Goal: Use online tool/utility: Utilize a website feature to perform a specific function

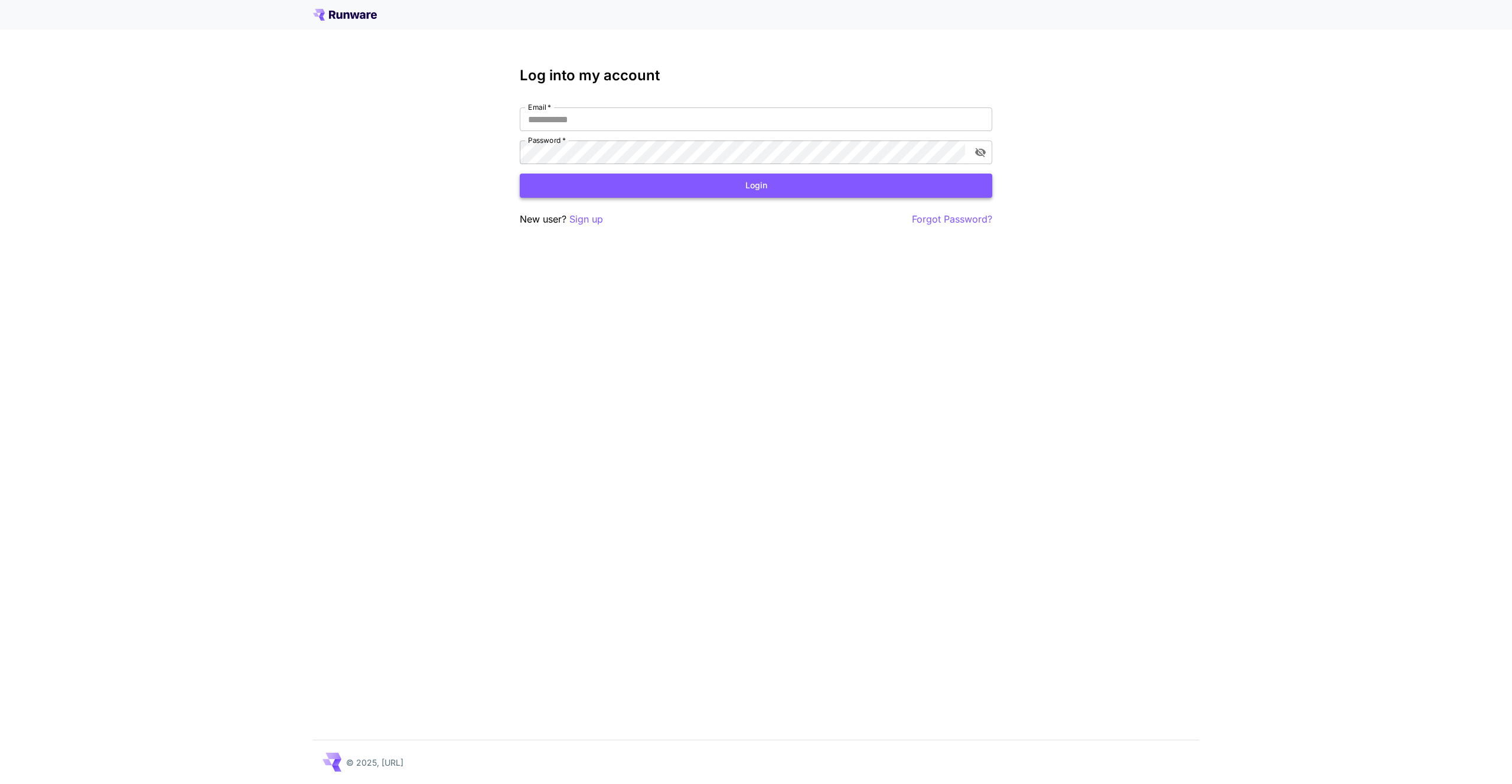
type input "**********"
click at [701, 187] on button "Login" at bounding box center [756, 185] width 473 height 24
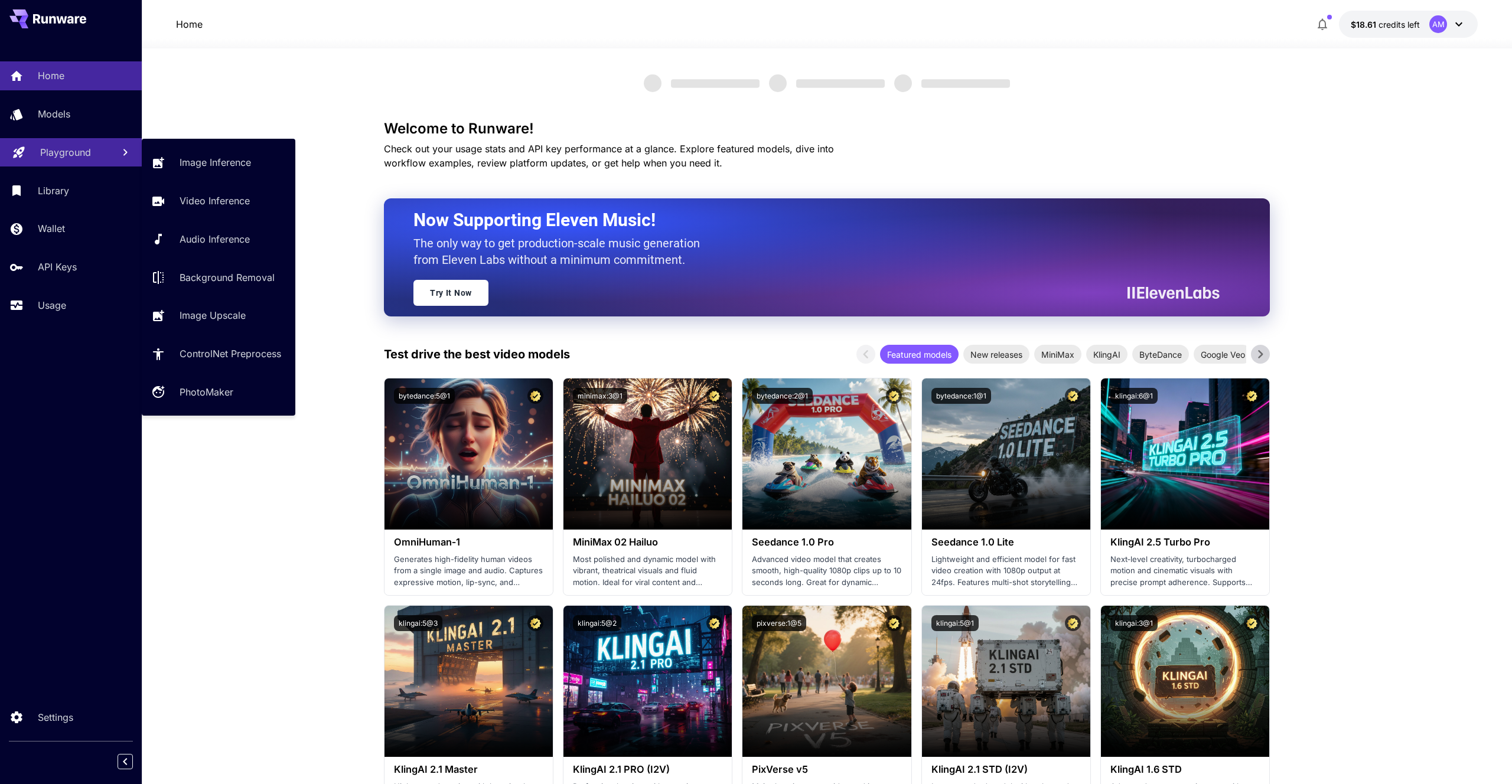
click at [111, 138] on link "Playground" at bounding box center [71, 152] width 142 height 29
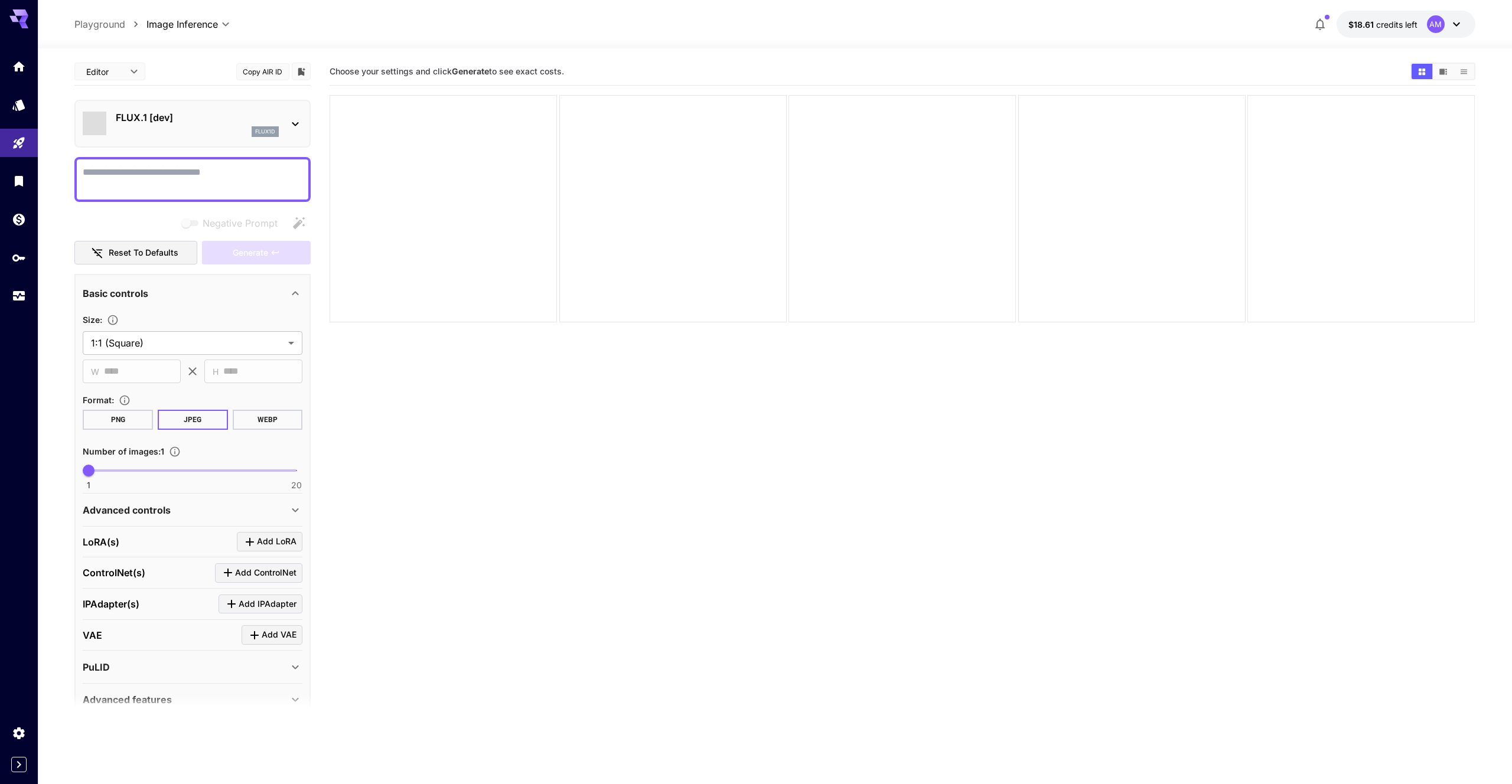
click at [238, 135] on div "flux1d" at bounding box center [197, 131] width 163 height 11
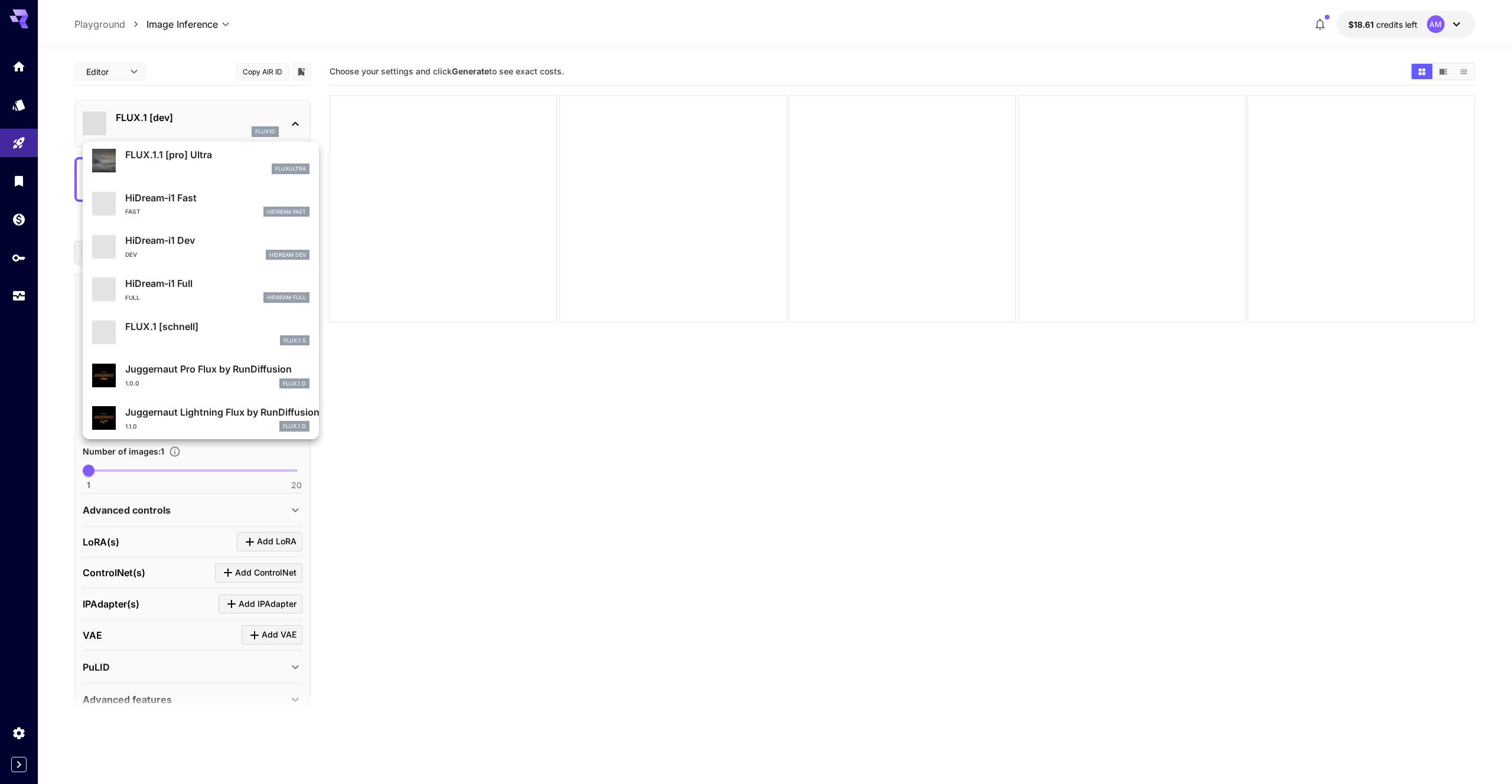
scroll to position [955, 0]
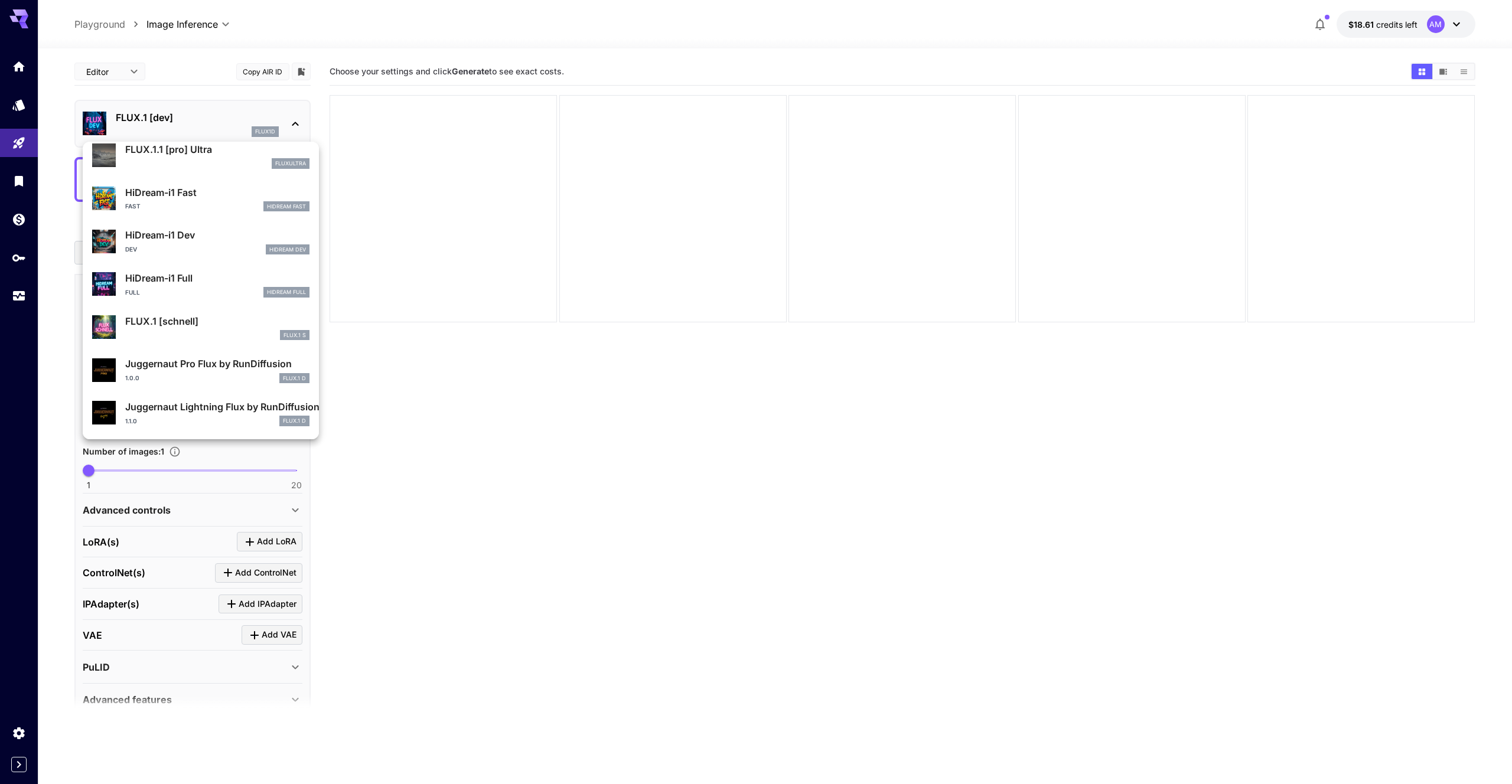
click at [518, 439] on div at bounding box center [756, 392] width 1512 height 784
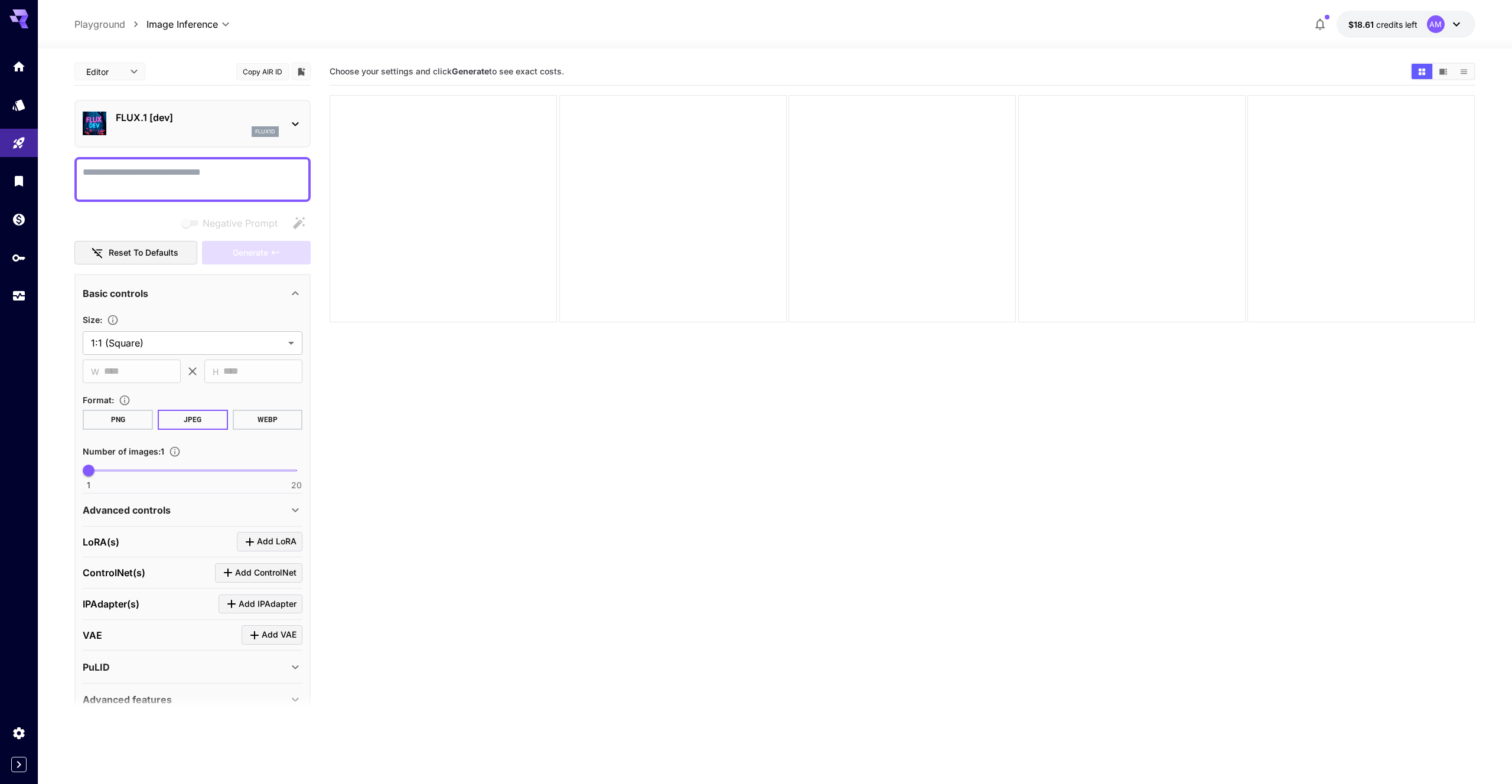
click at [154, 127] on div "flux1d" at bounding box center [197, 131] width 163 height 11
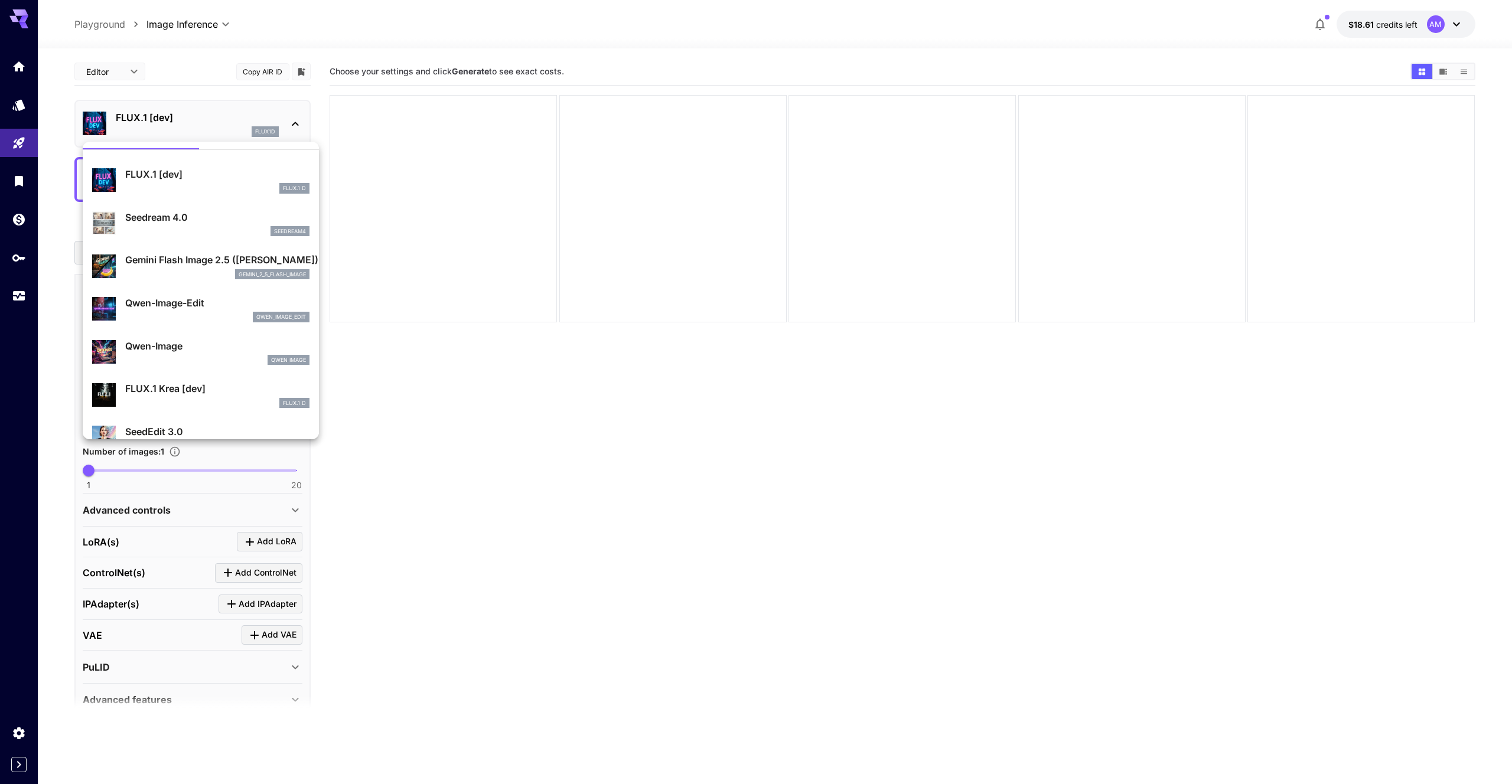
scroll to position [31, 0]
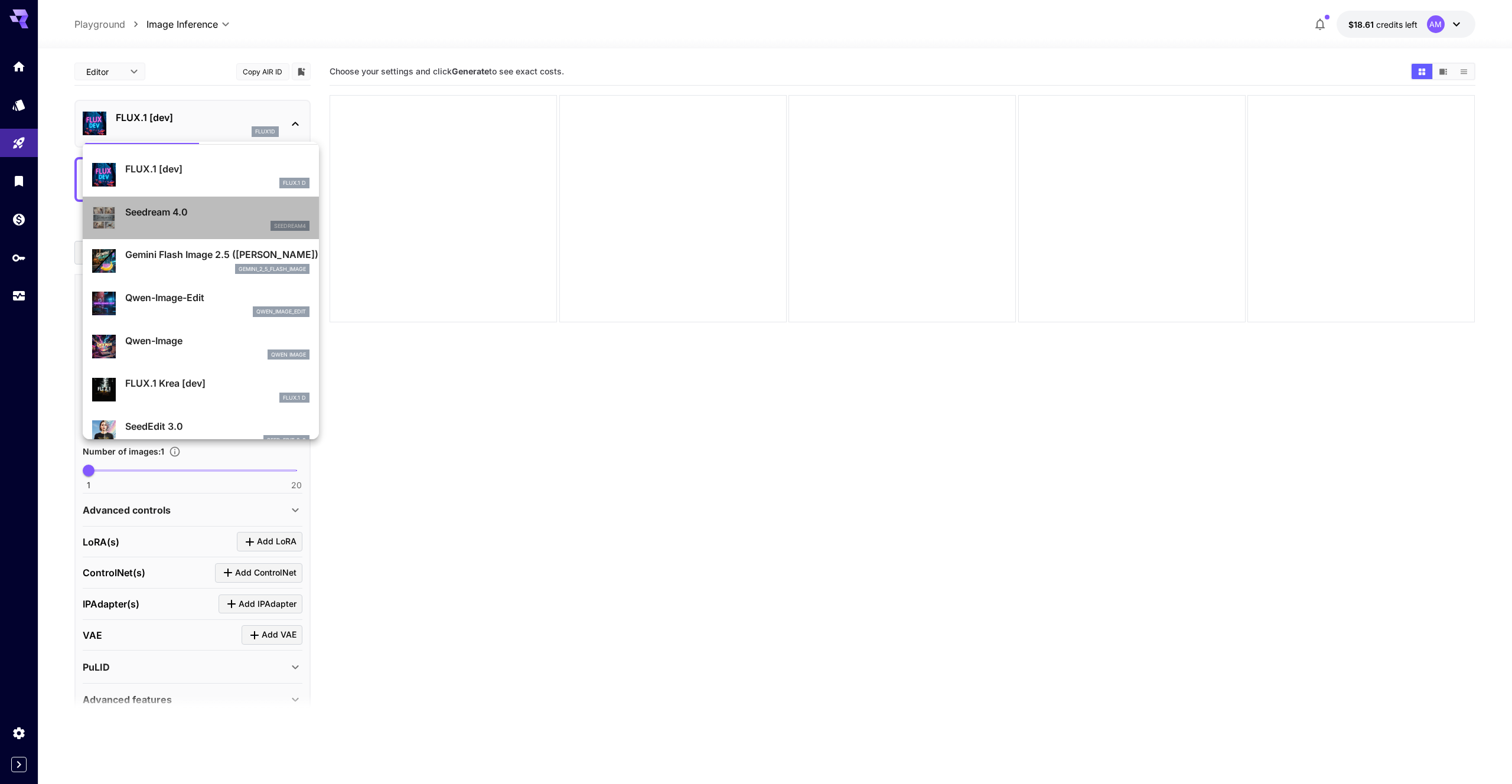
click at [238, 238] on li "Seedream 4.0 seedream4" at bounding box center [201, 218] width 236 height 43
type input "**********"
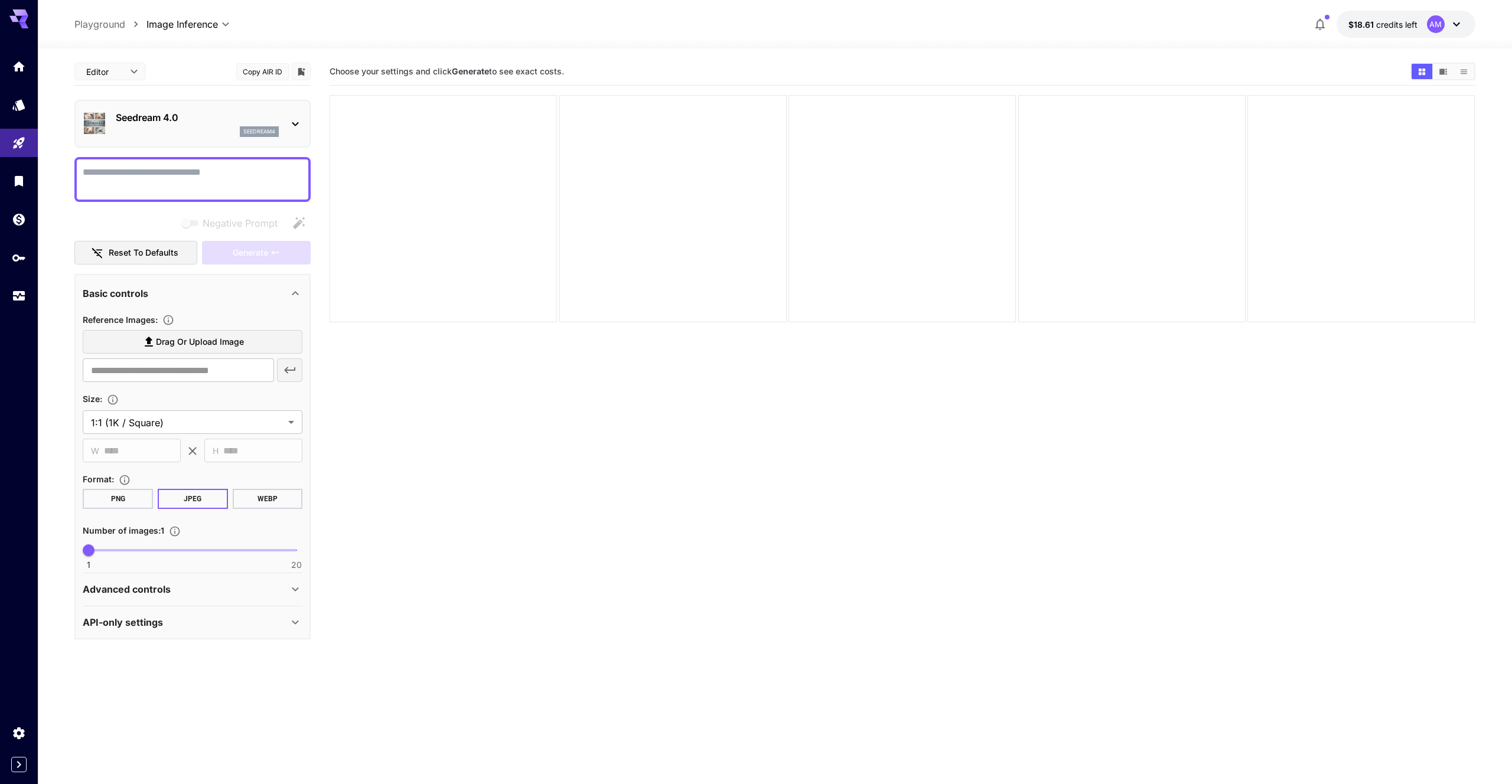
click at [198, 120] on p "Seedream 4.0" at bounding box center [197, 117] width 163 height 14
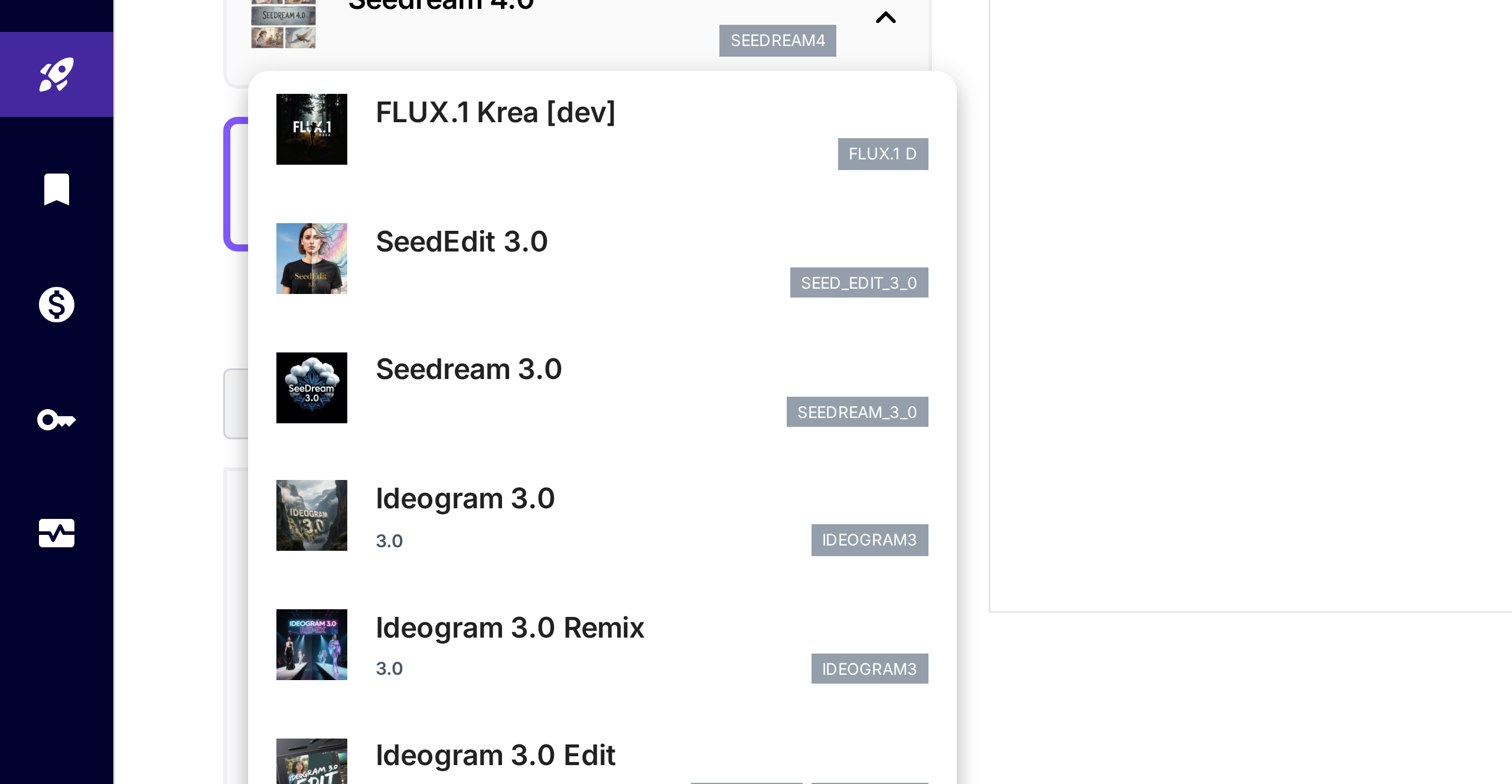
scroll to position [238, 0]
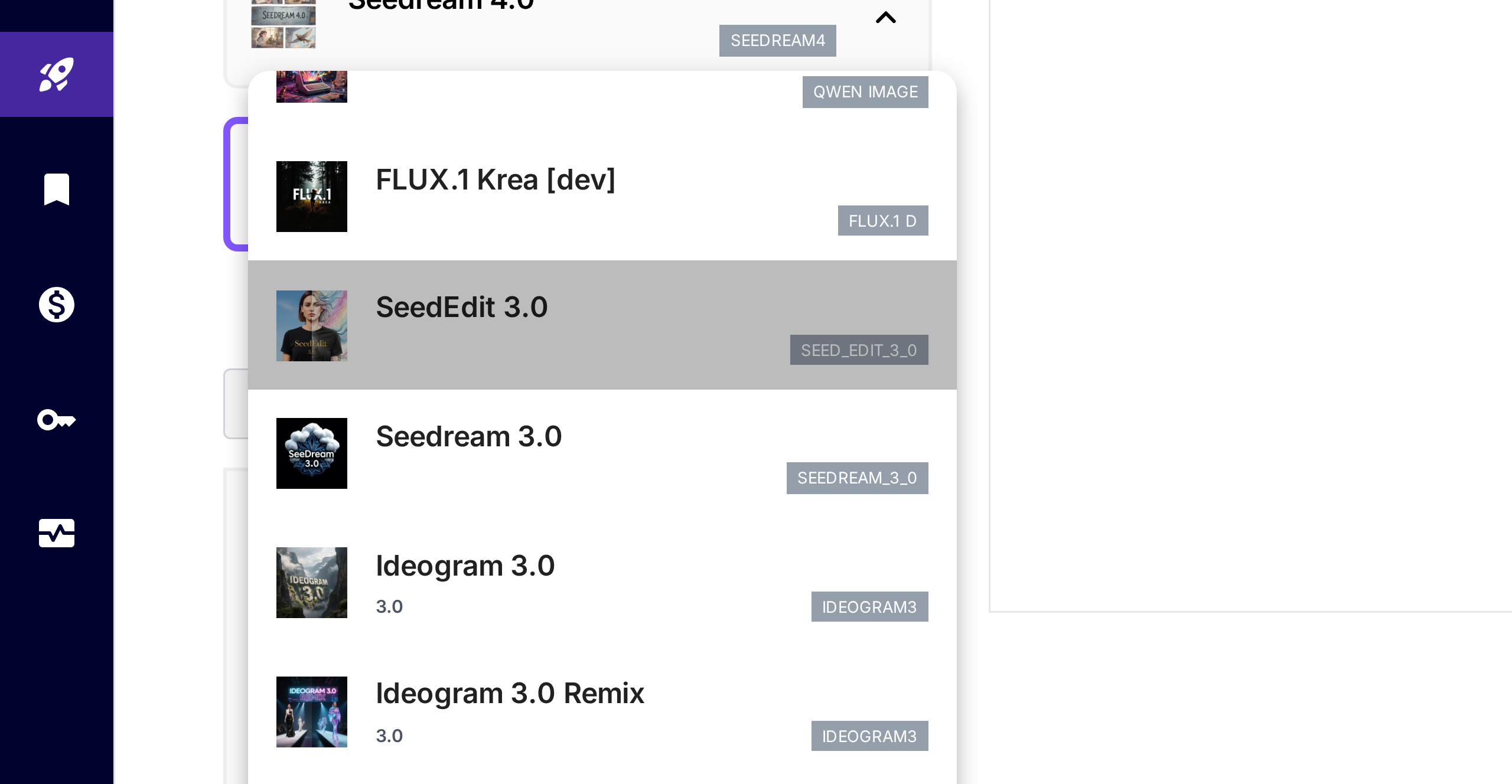
click at [184, 241] on div "SeedEdit 3.0 seed_edit_3_0" at bounding box center [201, 226] width 218 height 36
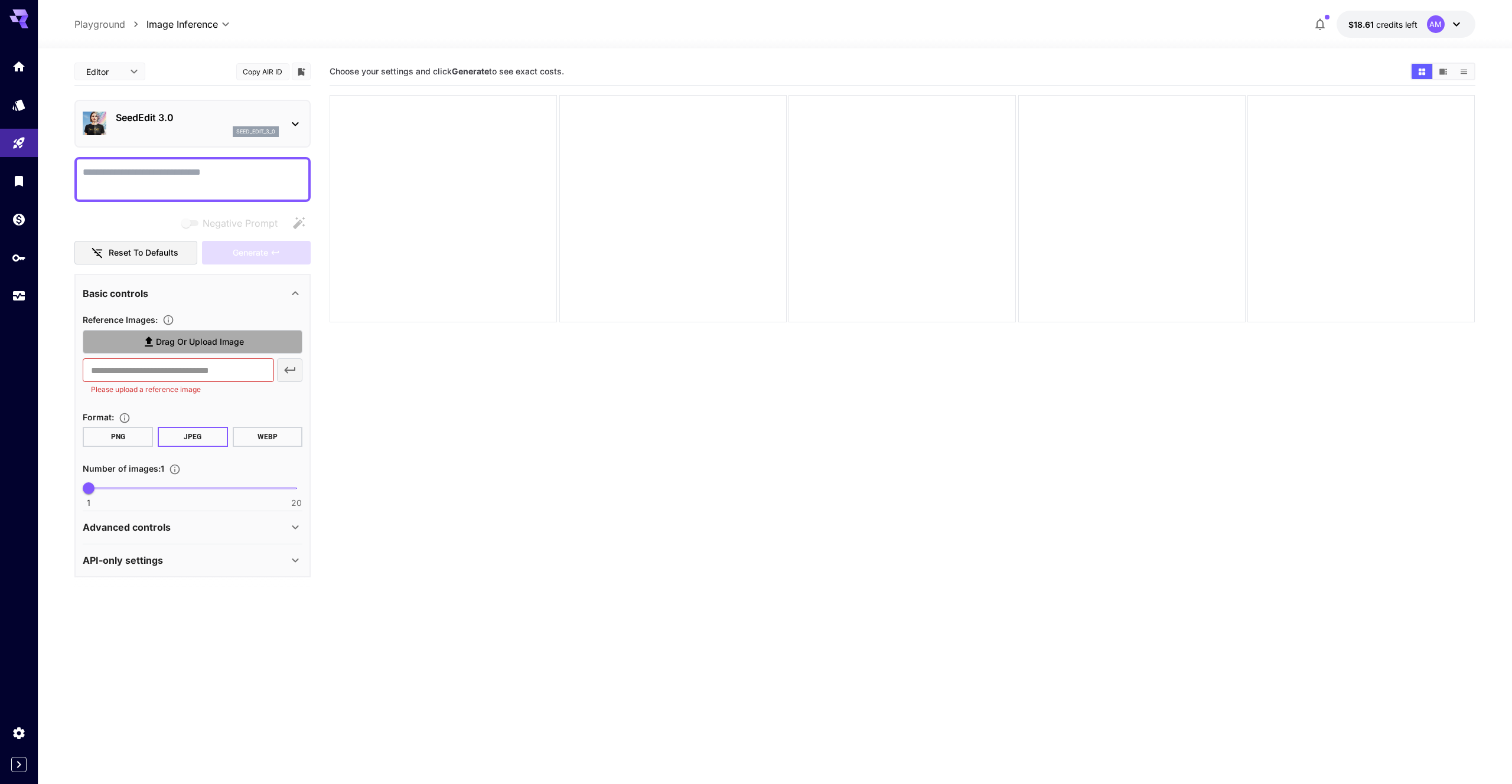
click at [234, 334] on label "Drag or upload image" at bounding box center [193, 341] width 220 height 24
click at [0, 0] on input "Drag or upload image" at bounding box center [0, 0] width 0 height 0
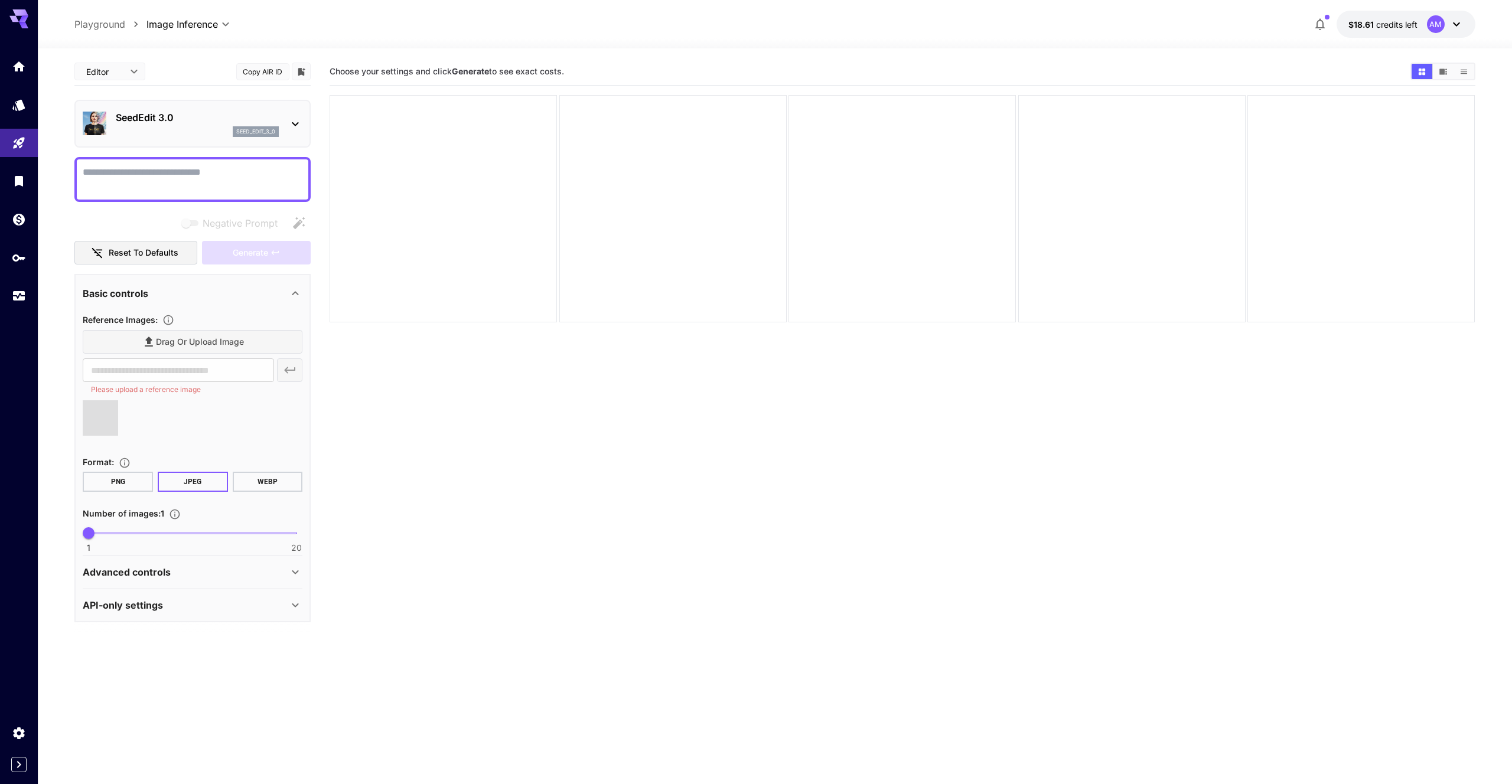
type input "**********"
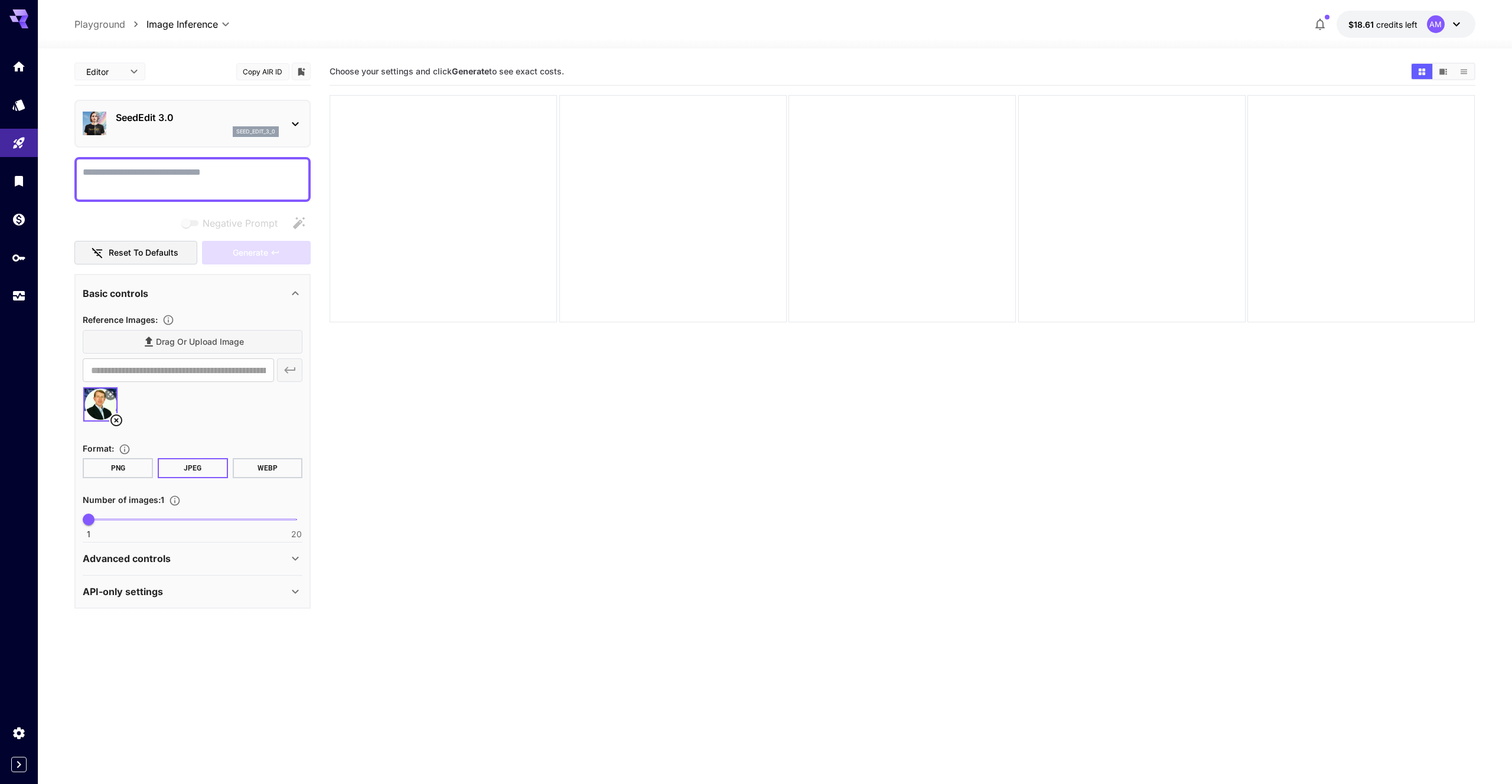
click at [189, 183] on textarea "Negative Prompt" at bounding box center [193, 179] width 220 height 28
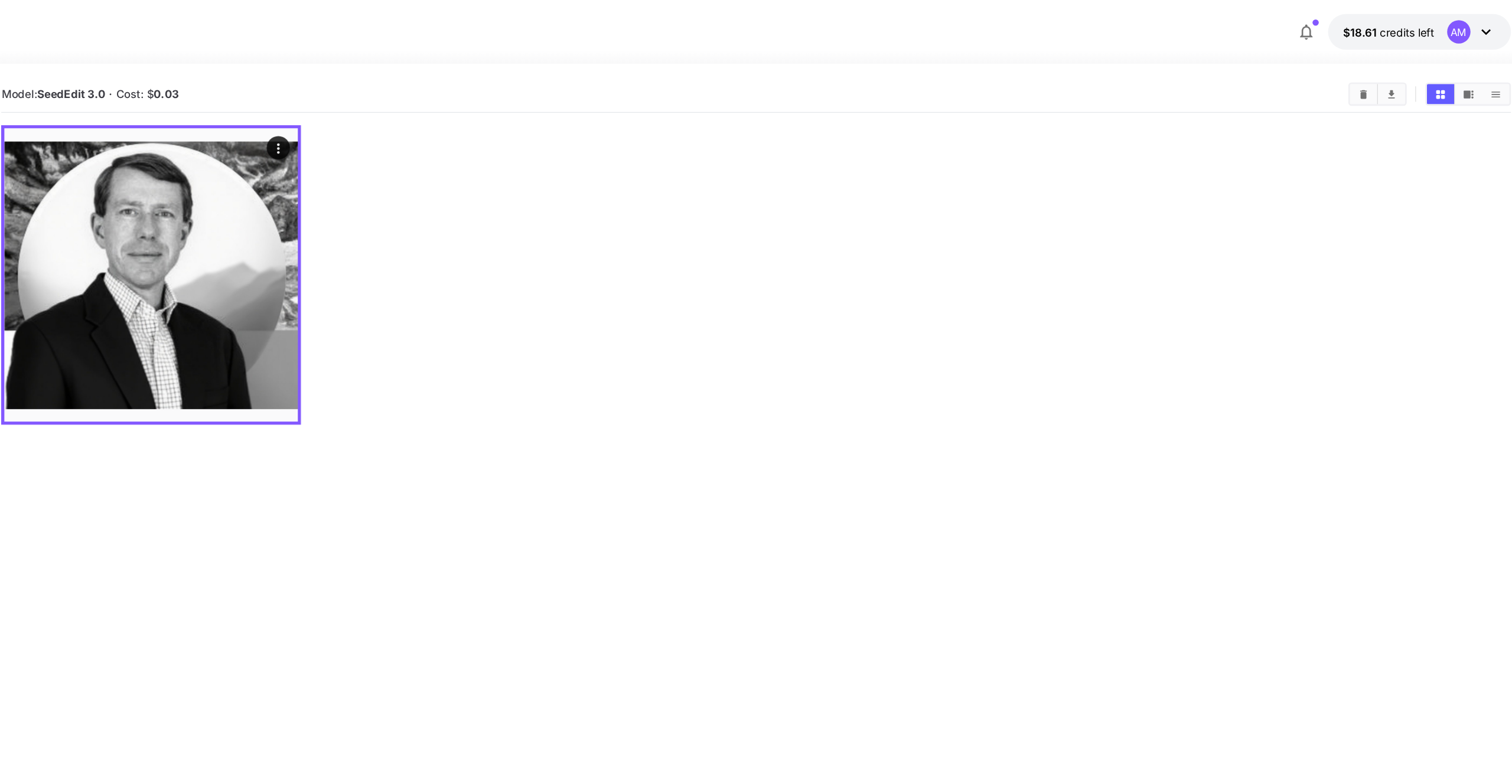
click at [629, 232] on div at bounding box center [902, 208] width 1146 height 228
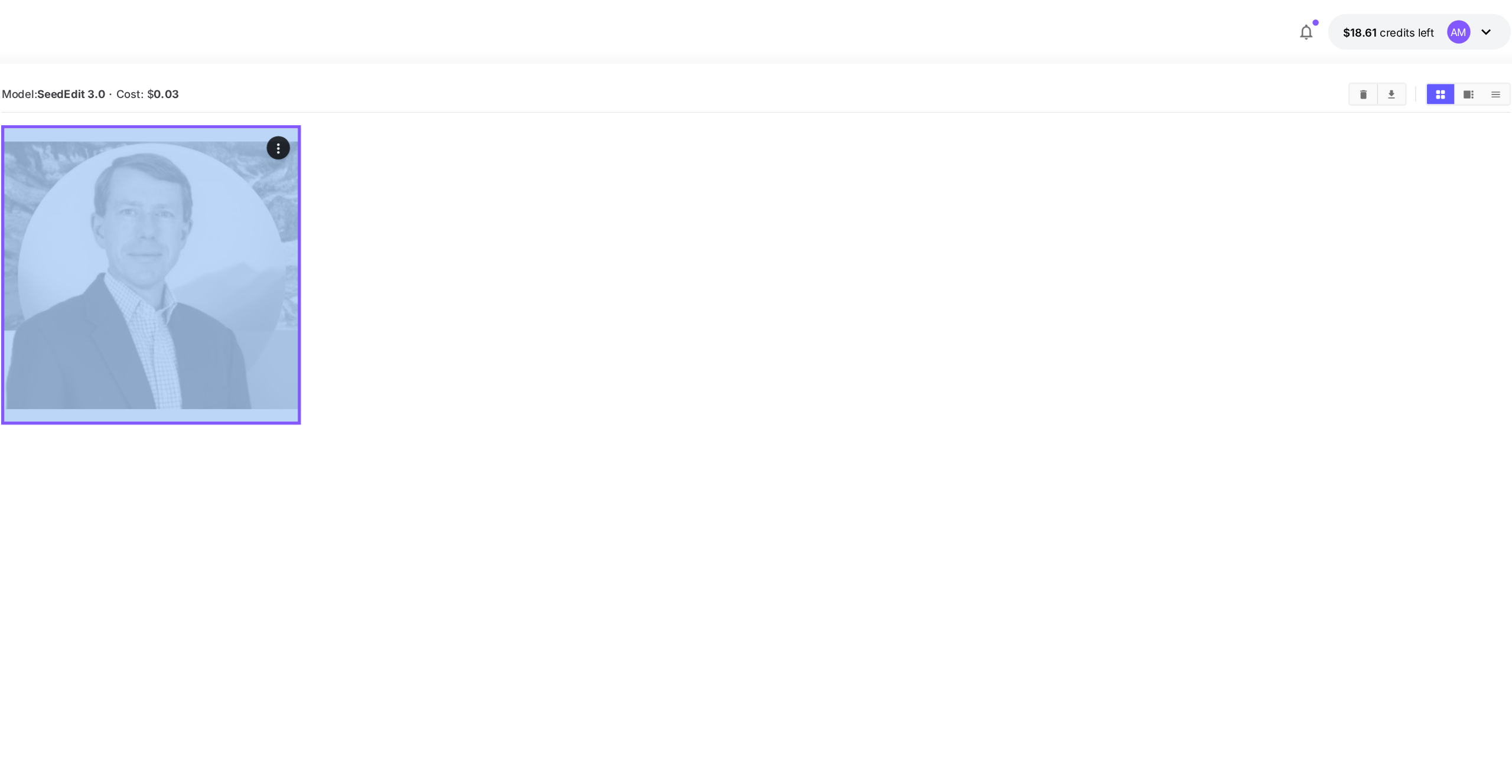
click at [629, 232] on div at bounding box center [902, 208] width 1146 height 228
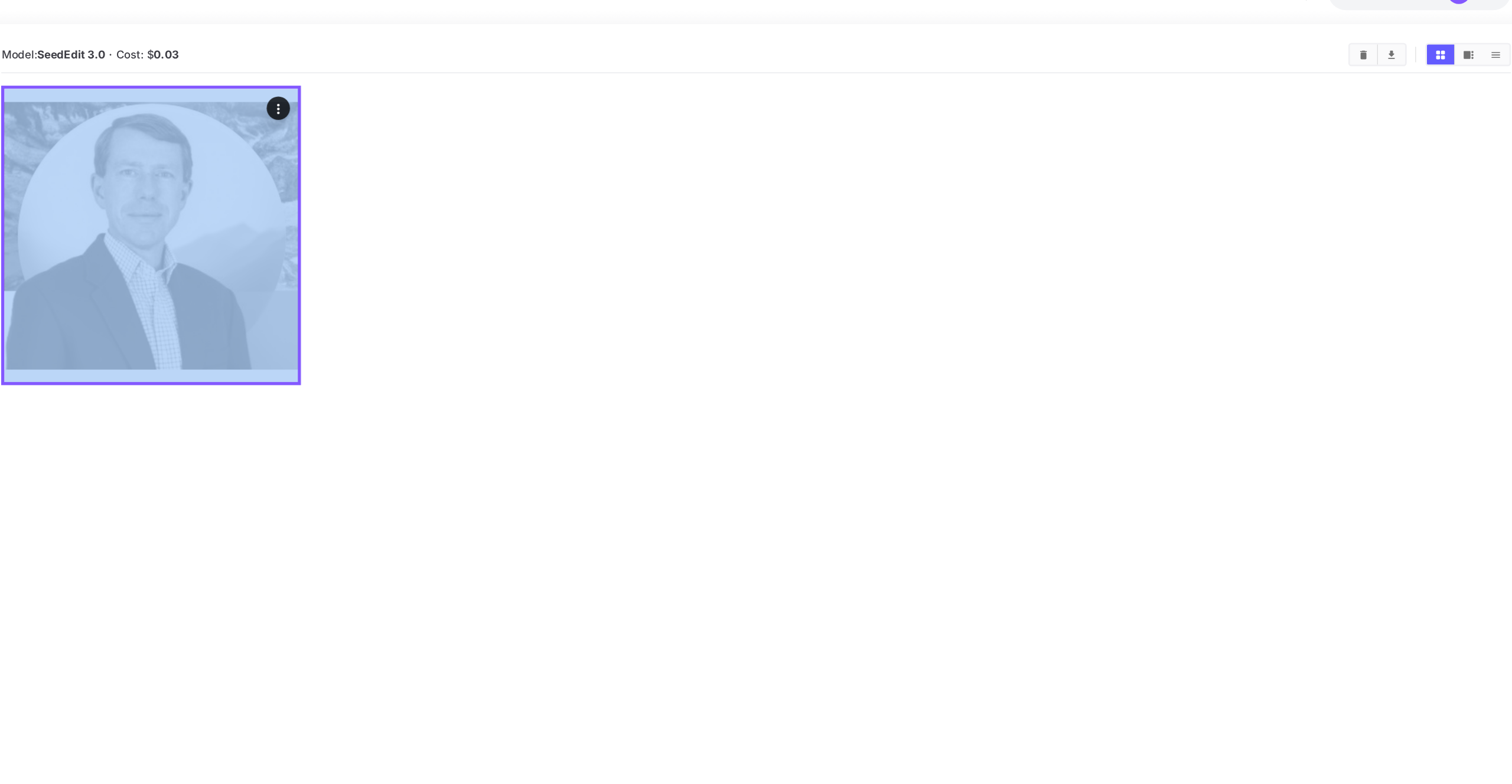
click at [626, 262] on div at bounding box center [902, 208] width 1146 height 228
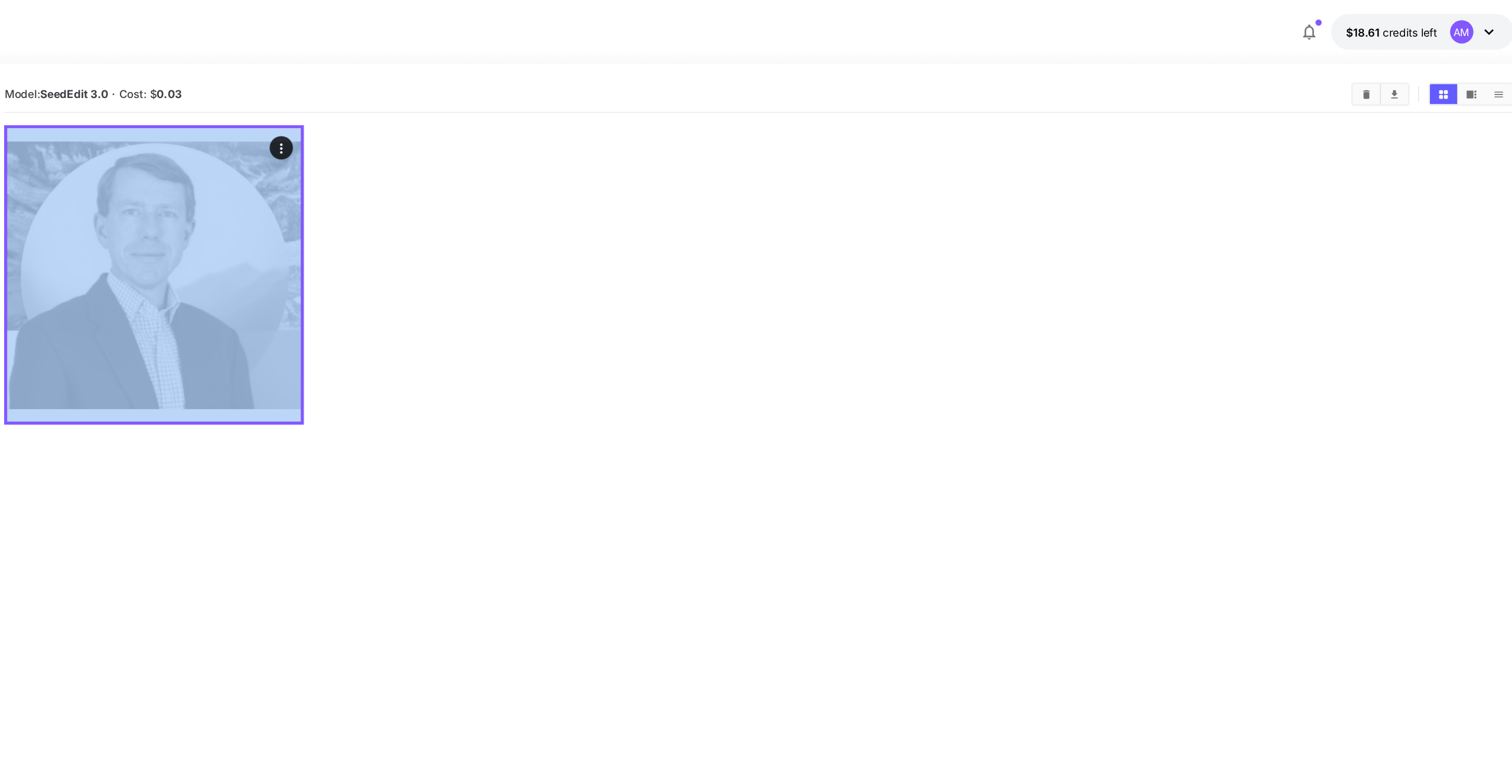
drag, startPoint x: 628, startPoint y: 241, endPoint x: 590, endPoint y: 272, distance: 49.0
click at [628, 242] on div at bounding box center [902, 208] width 1146 height 228
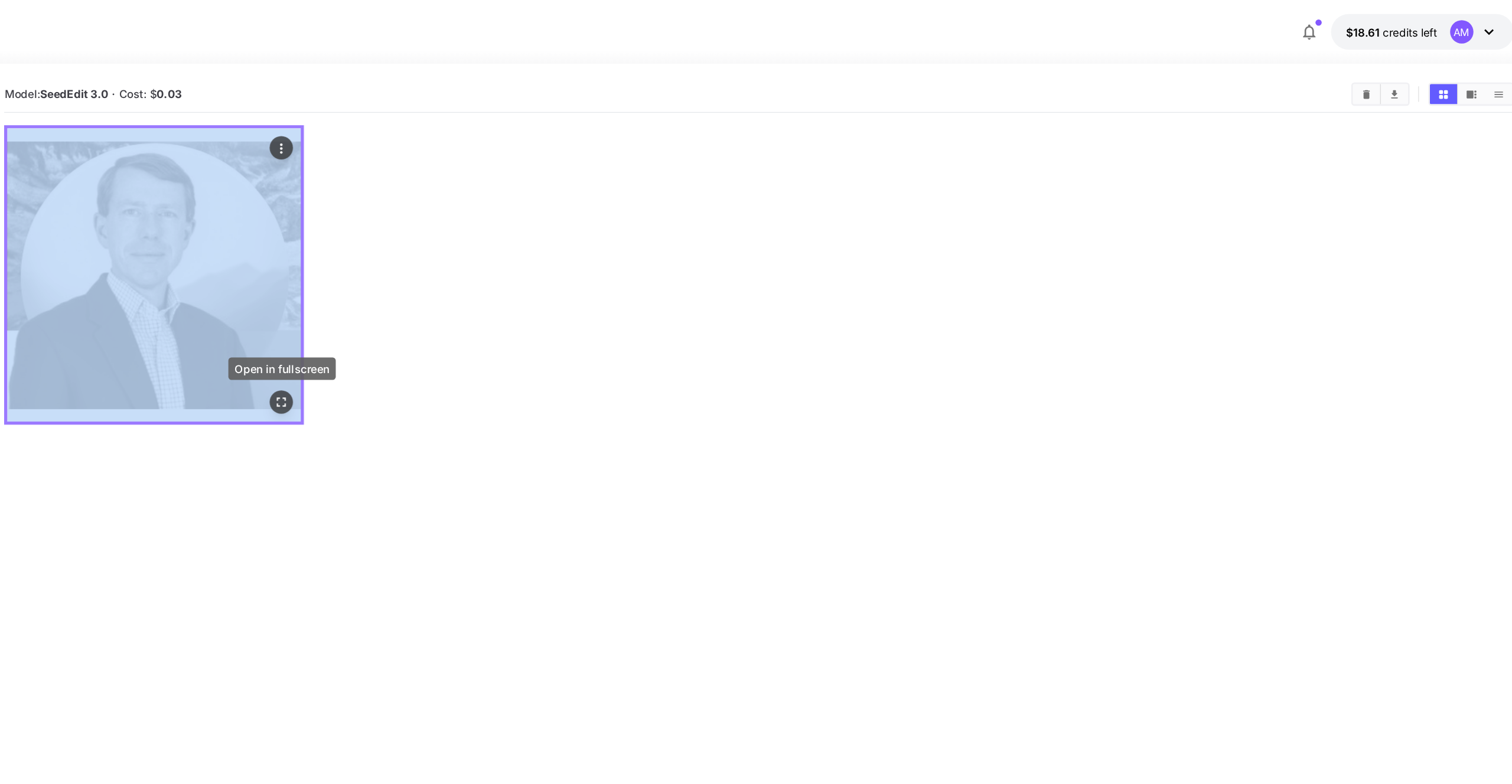
click at [545, 301] on icon "Open in fullscreen" at bounding box center [540, 305] width 12 height 12
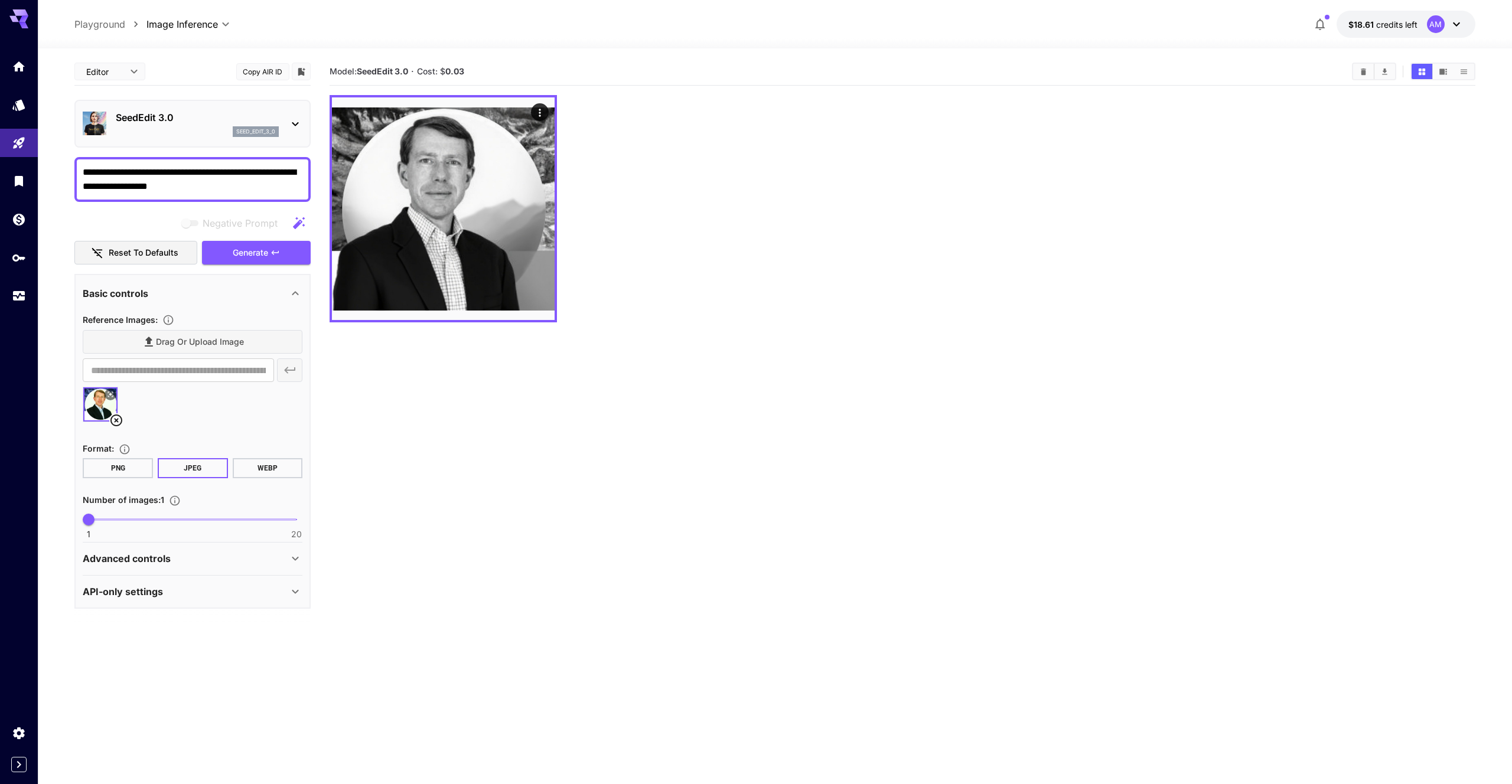
drag, startPoint x: 277, startPoint y: 199, endPoint x: 269, endPoint y: 198, distance: 8.1
click at [275, 199] on div "**********" at bounding box center [193, 179] width 236 height 45
click at [178, 292] on div "Basic controls" at bounding box center [185, 293] width 205 height 14
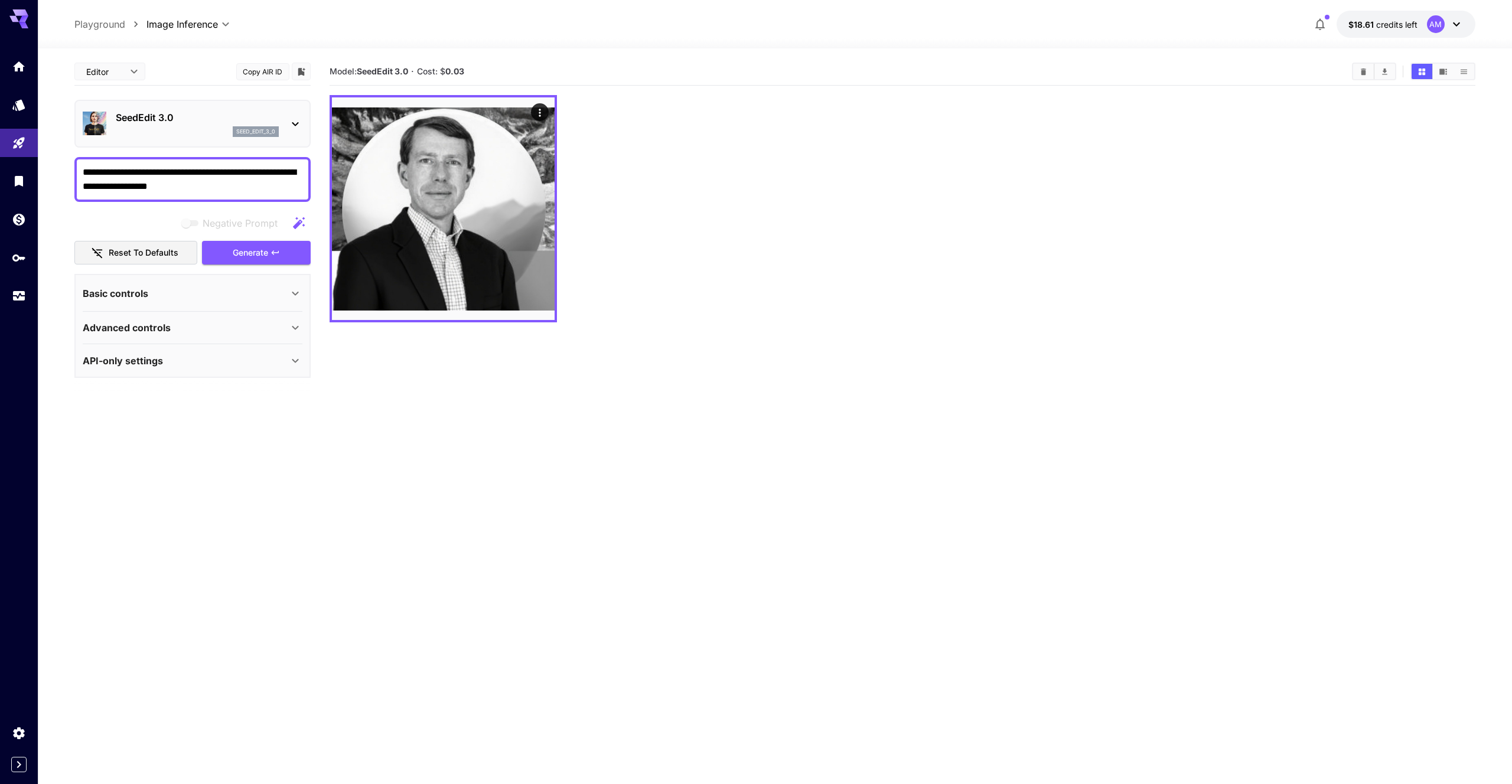
click at [178, 292] on div "Basic controls" at bounding box center [185, 293] width 205 height 14
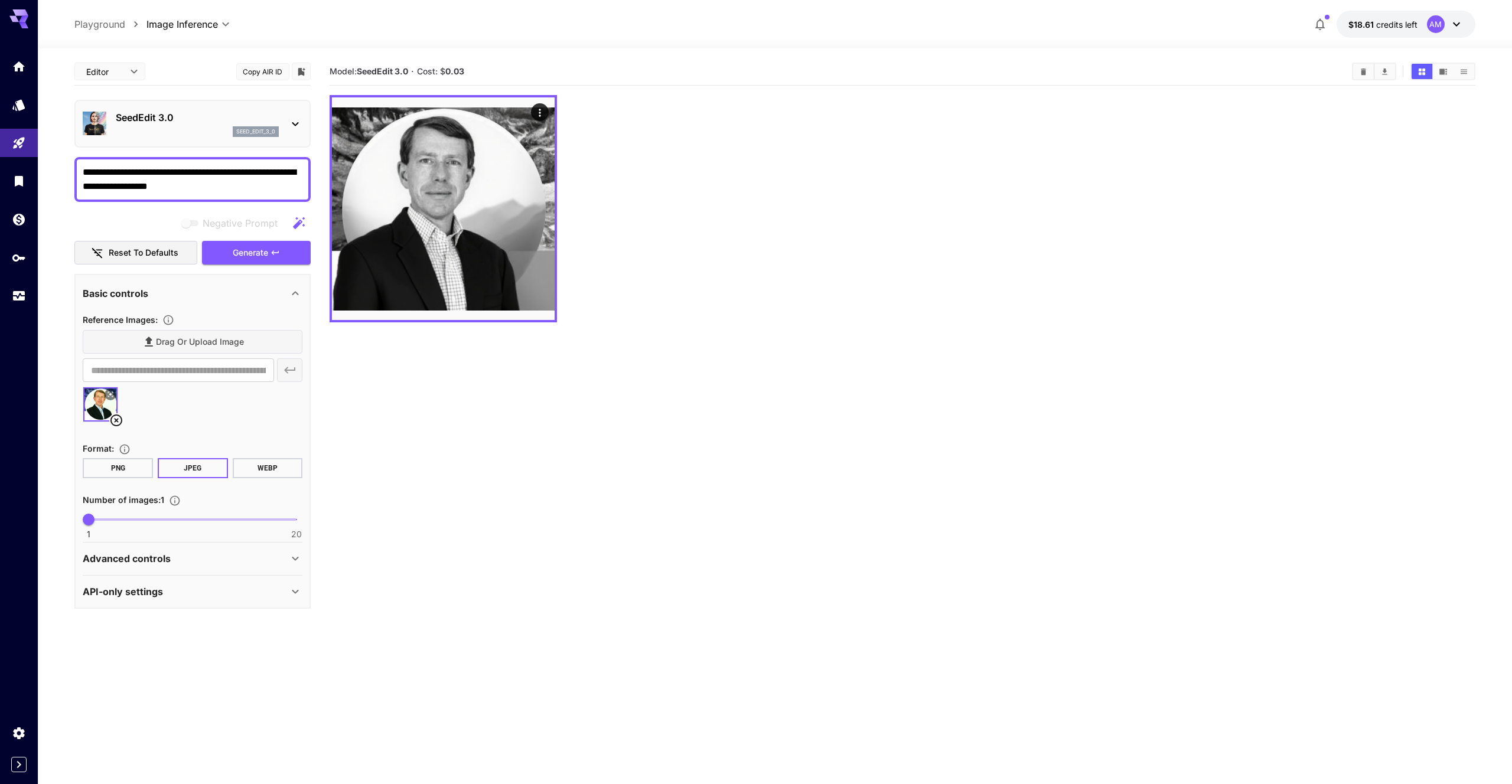
click at [223, 187] on textarea "**********" at bounding box center [193, 179] width 220 height 28
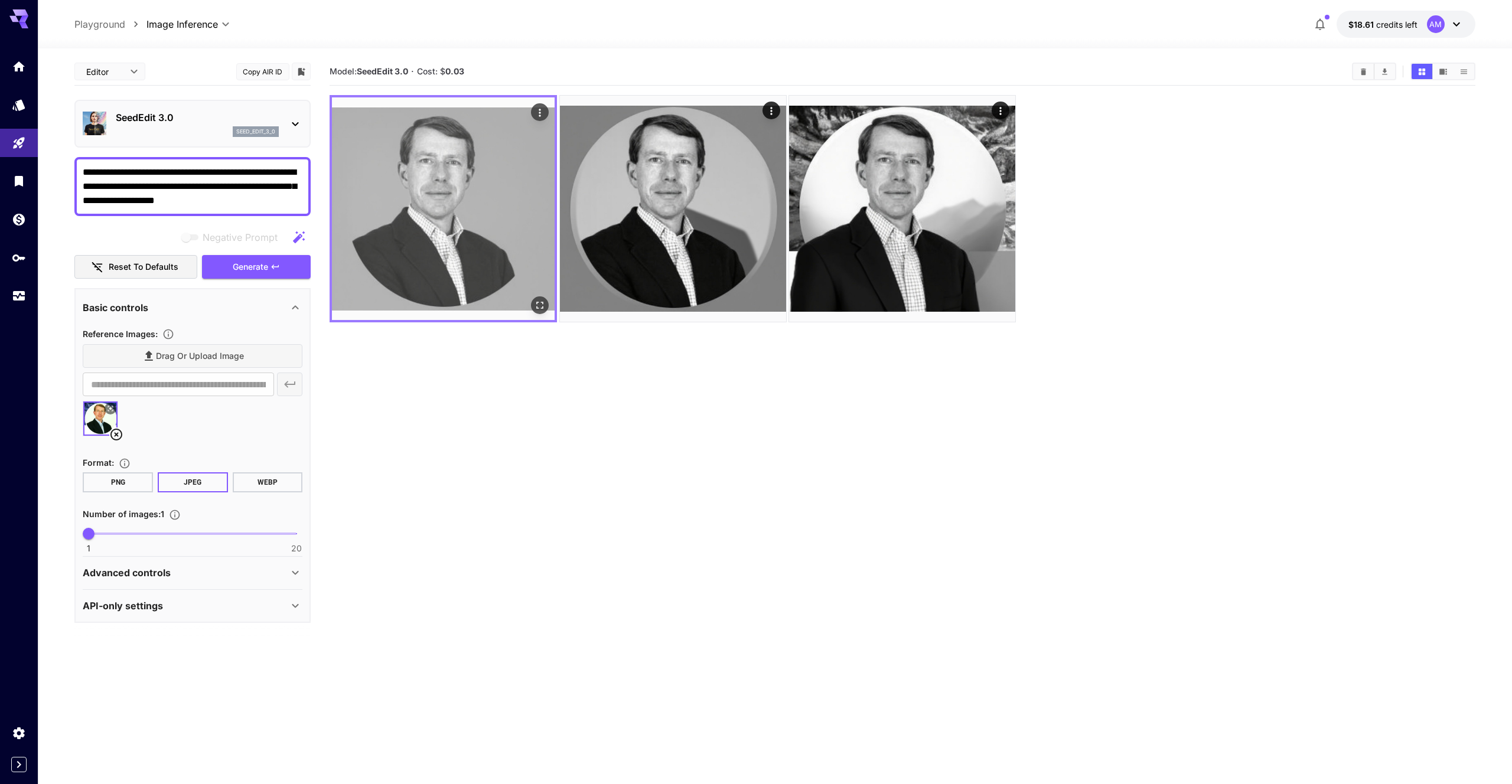
click at [503, 200] on img at bounding box center [444, 208] width 223 height 223
click at [541, 307] on icon "Open in fullscreen" at bounding box center [540, 305] width 12 height 12
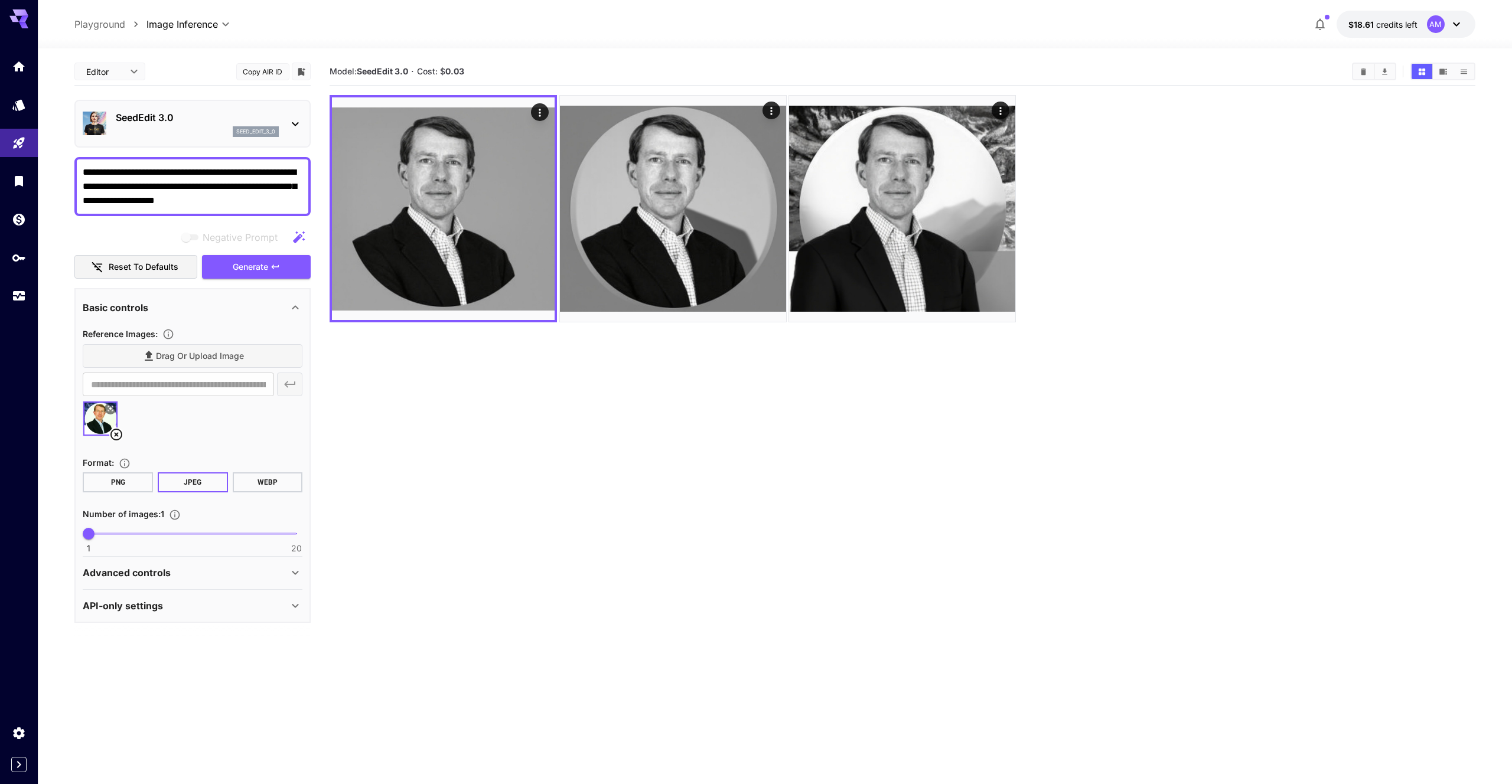
click at [283, 195] on textarea "**********" at bounding box center [193, 186] width 220 height 42
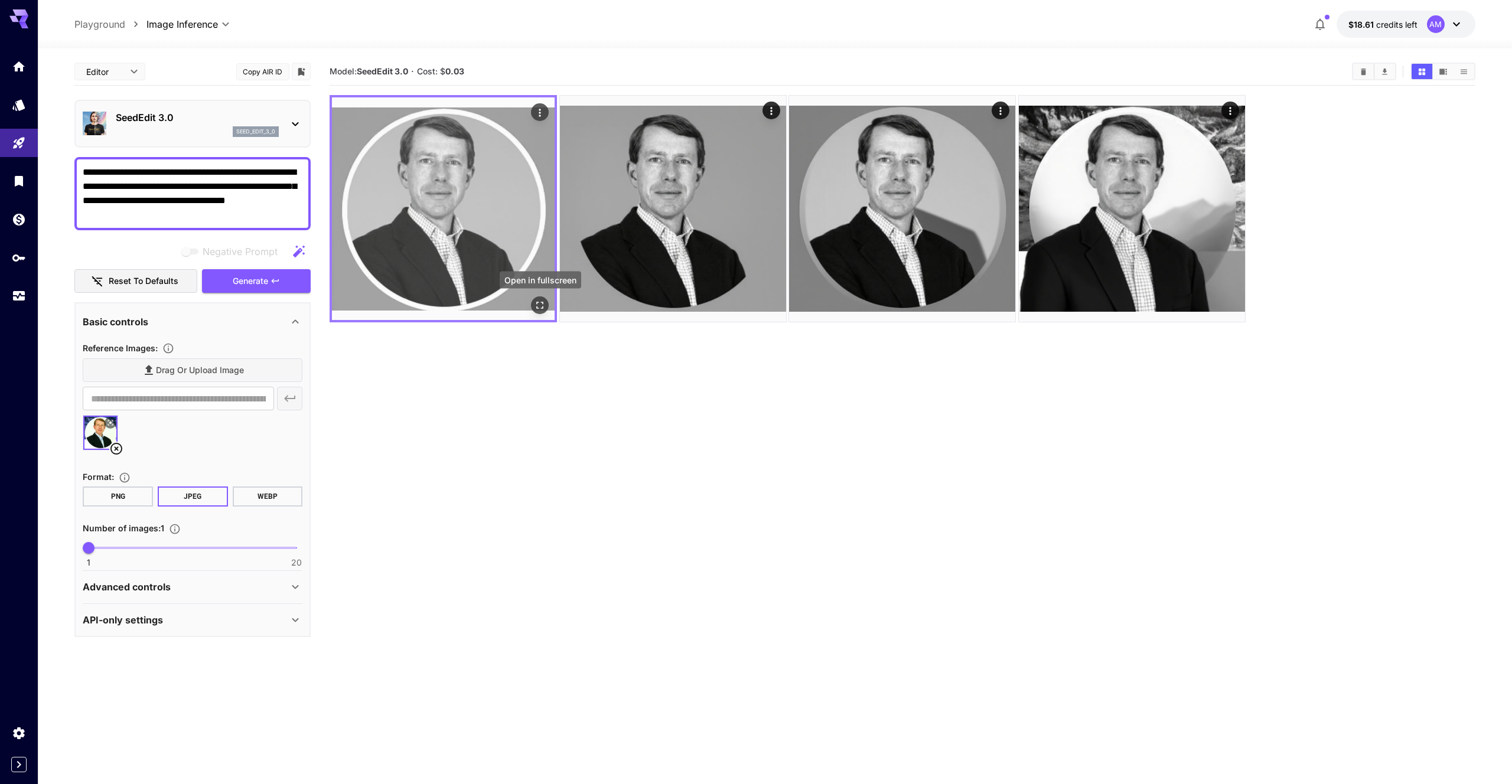
type textarea "**********"
click at [538, 311] on icon "Open in fullscreen" at bounding box center [540, 305] width 12 height 12
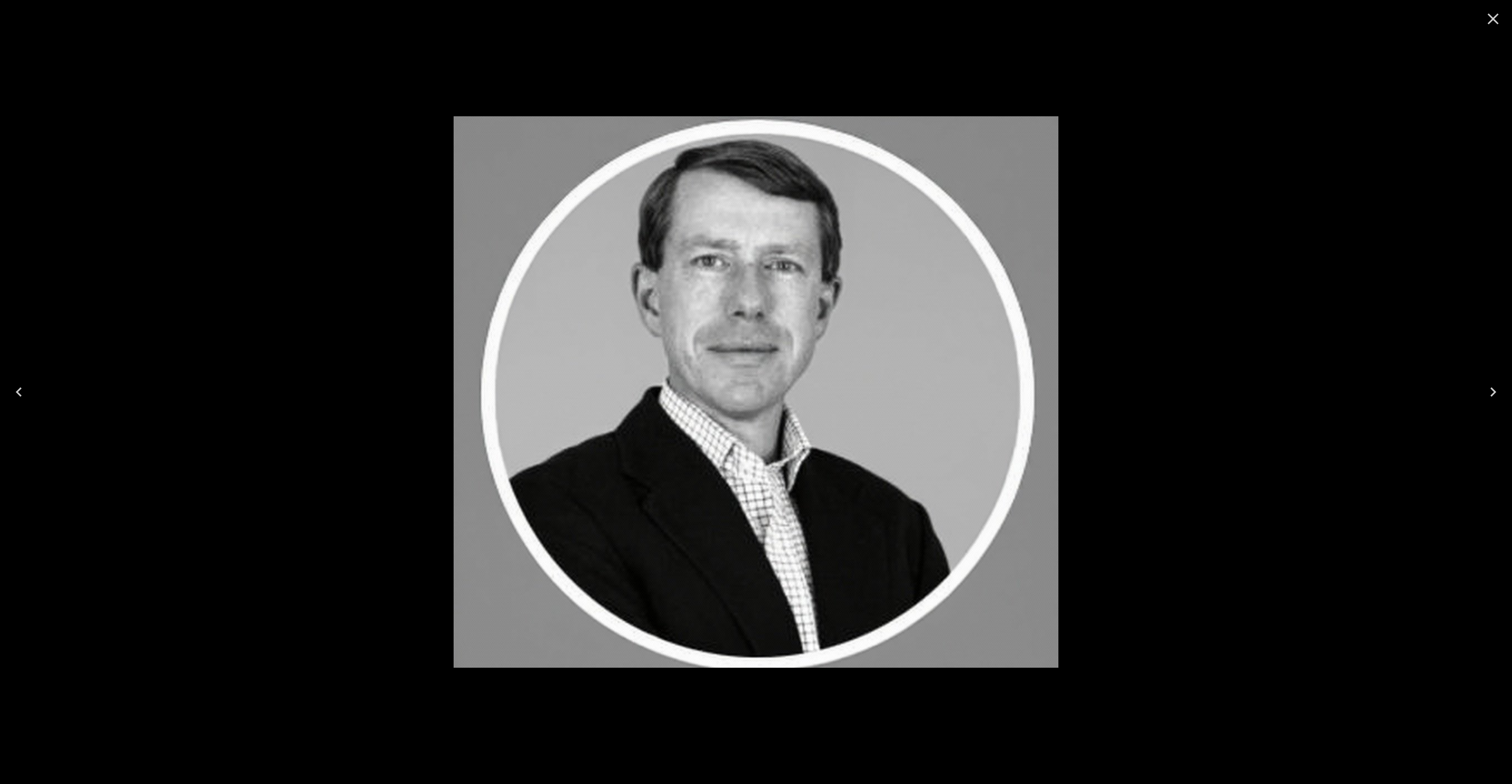
click at [1488, 18] on icon "Close" at bounding box center [1493, 18] width 19 height 19
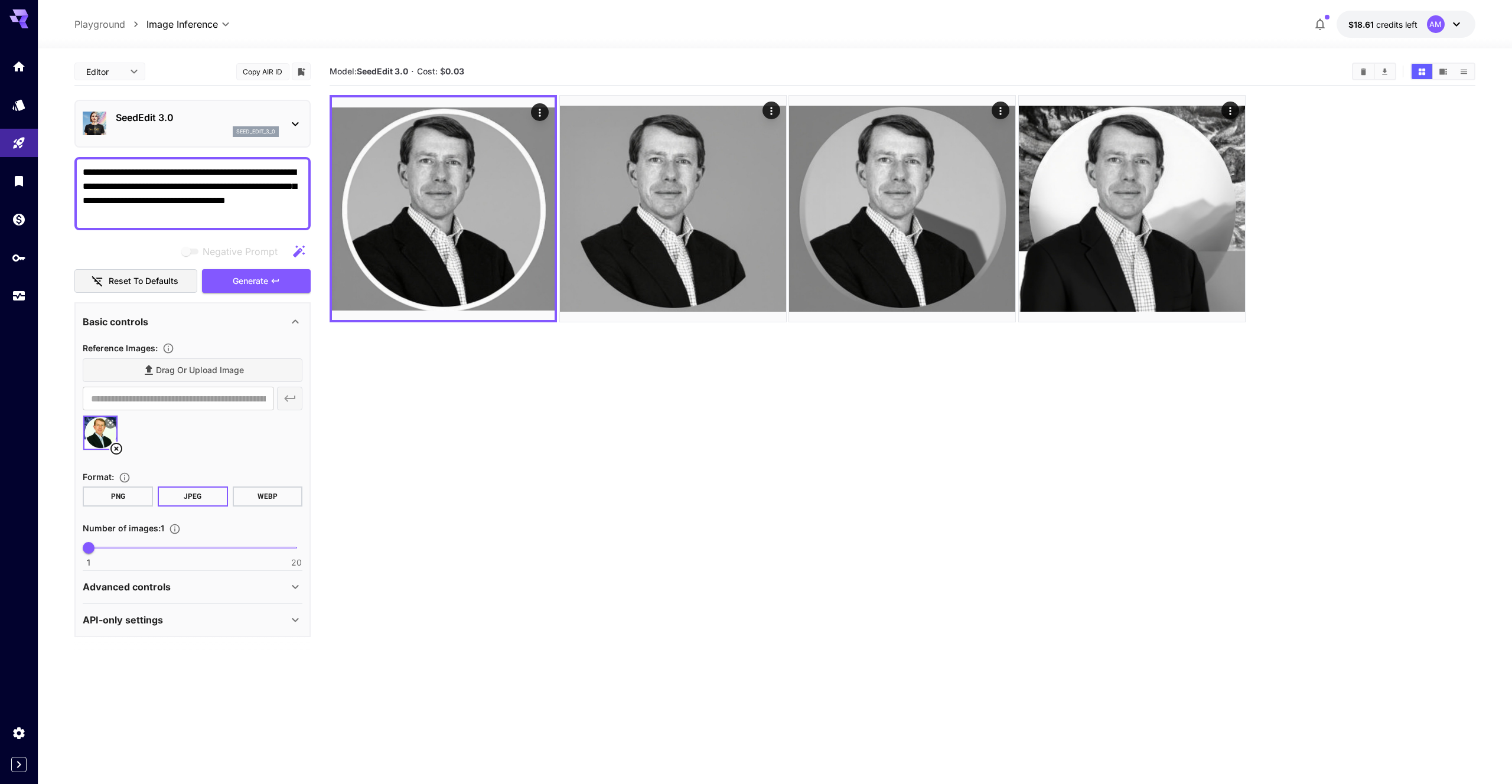
click at [231, 113] on p "SeedEdit 3.0" at bounding box center [197, 117] width 163 height 14
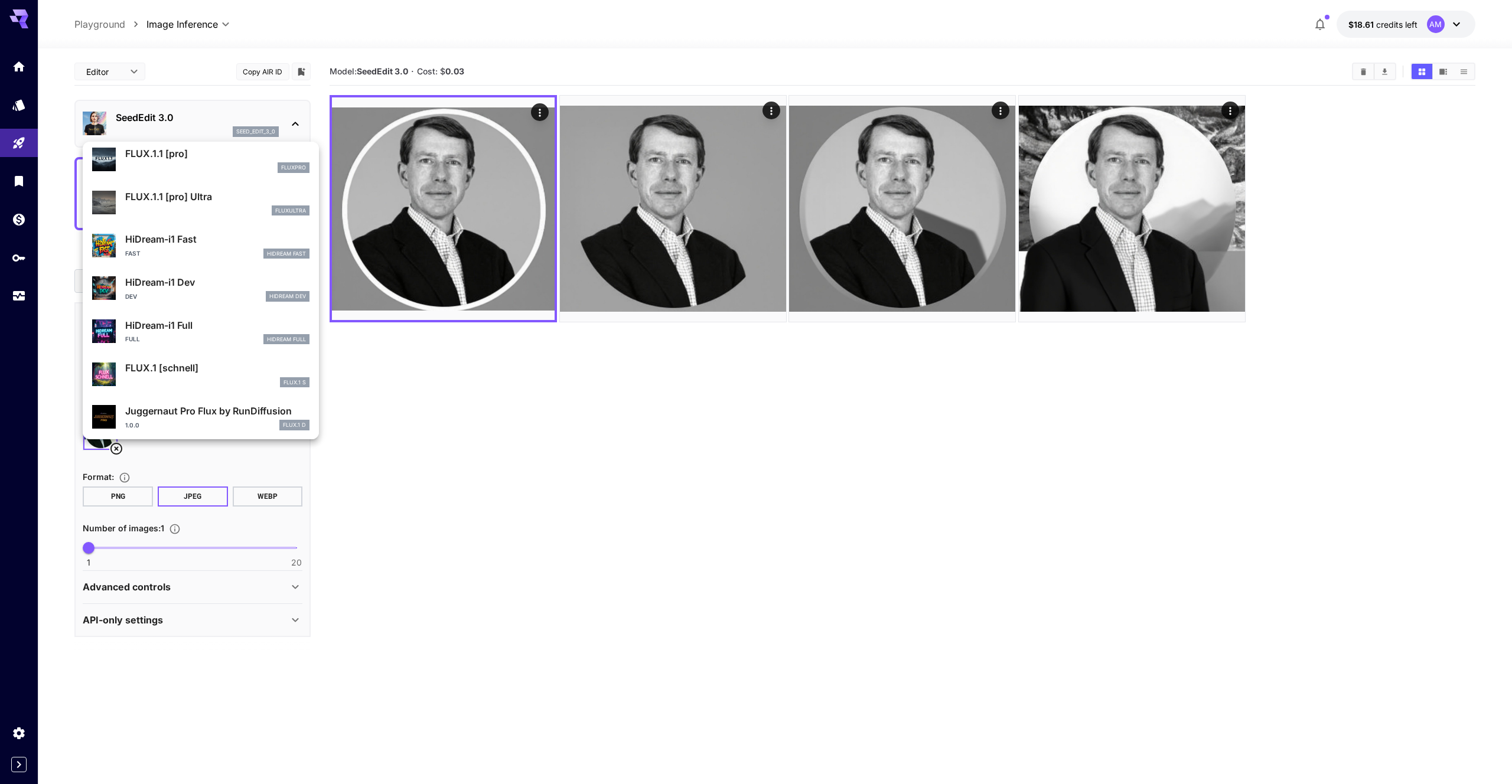
scroll to position [955, 0]
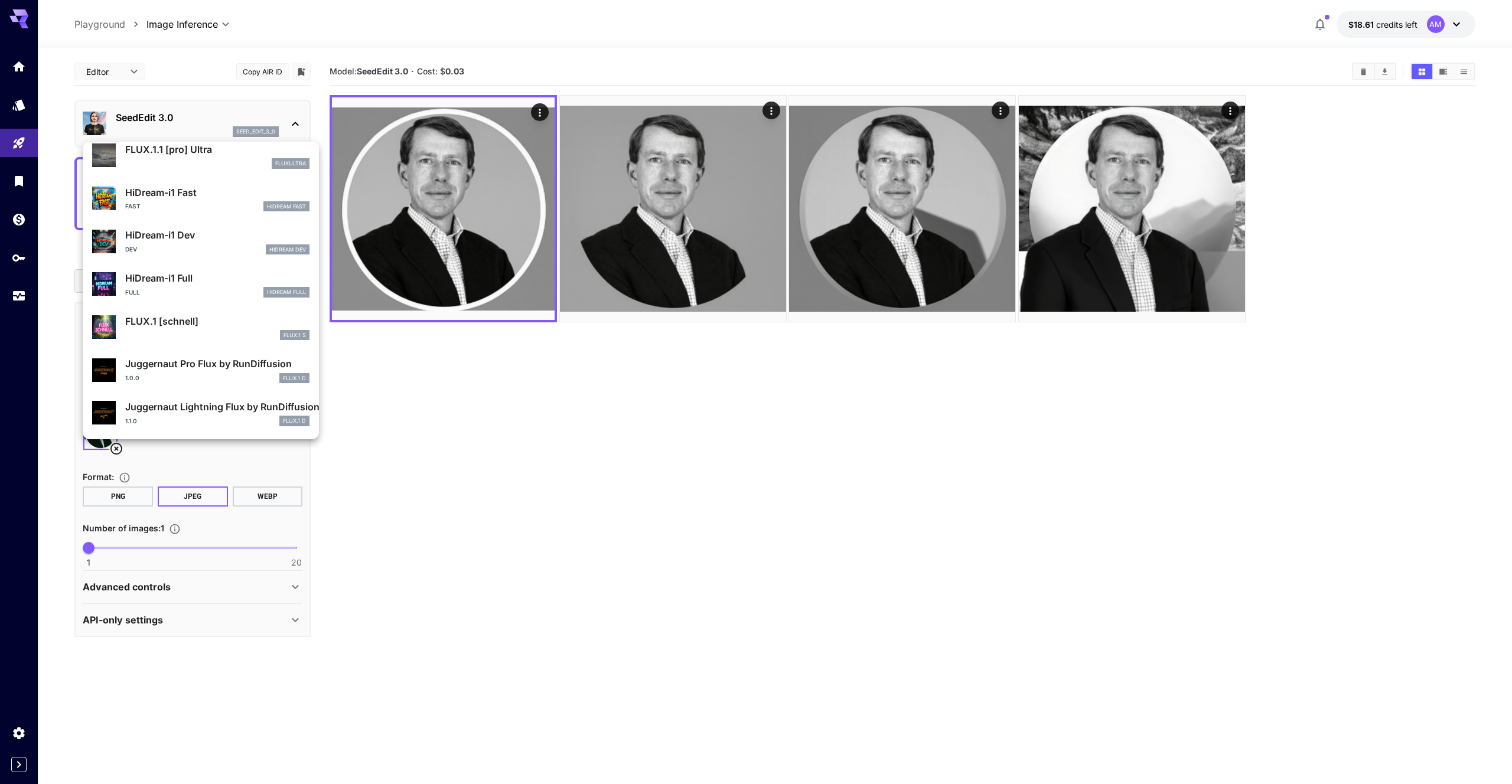
drag, startPoint x: 829, startPoint y: 549, endPoint x: 822, endPoint y: 535, distance: 15.7
click at [827, 547] on div at bounding box center [756, 392] width 1512 height 784
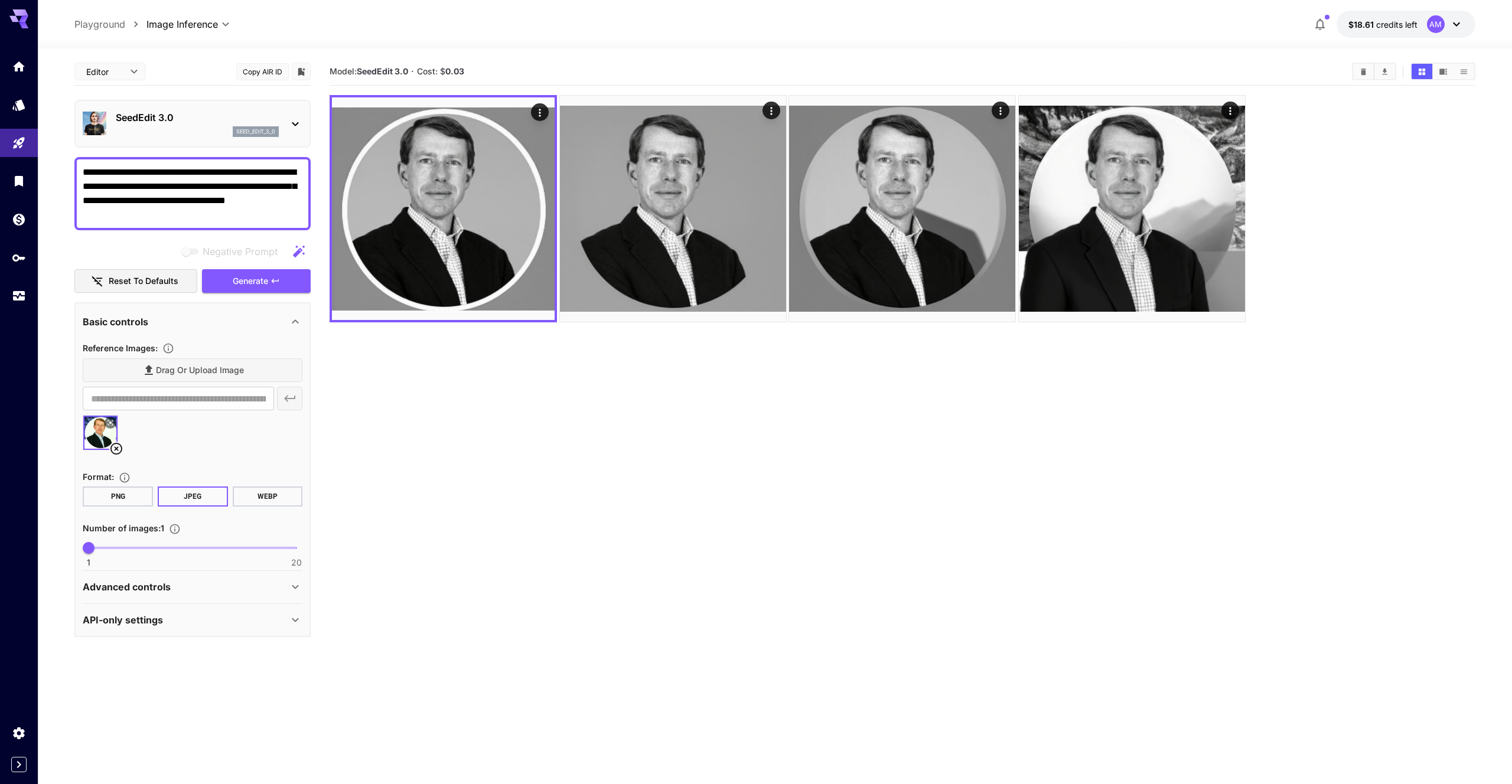
scroll to position [4, 0]
